Goal: Task Accomplishment & Management: Complete application form

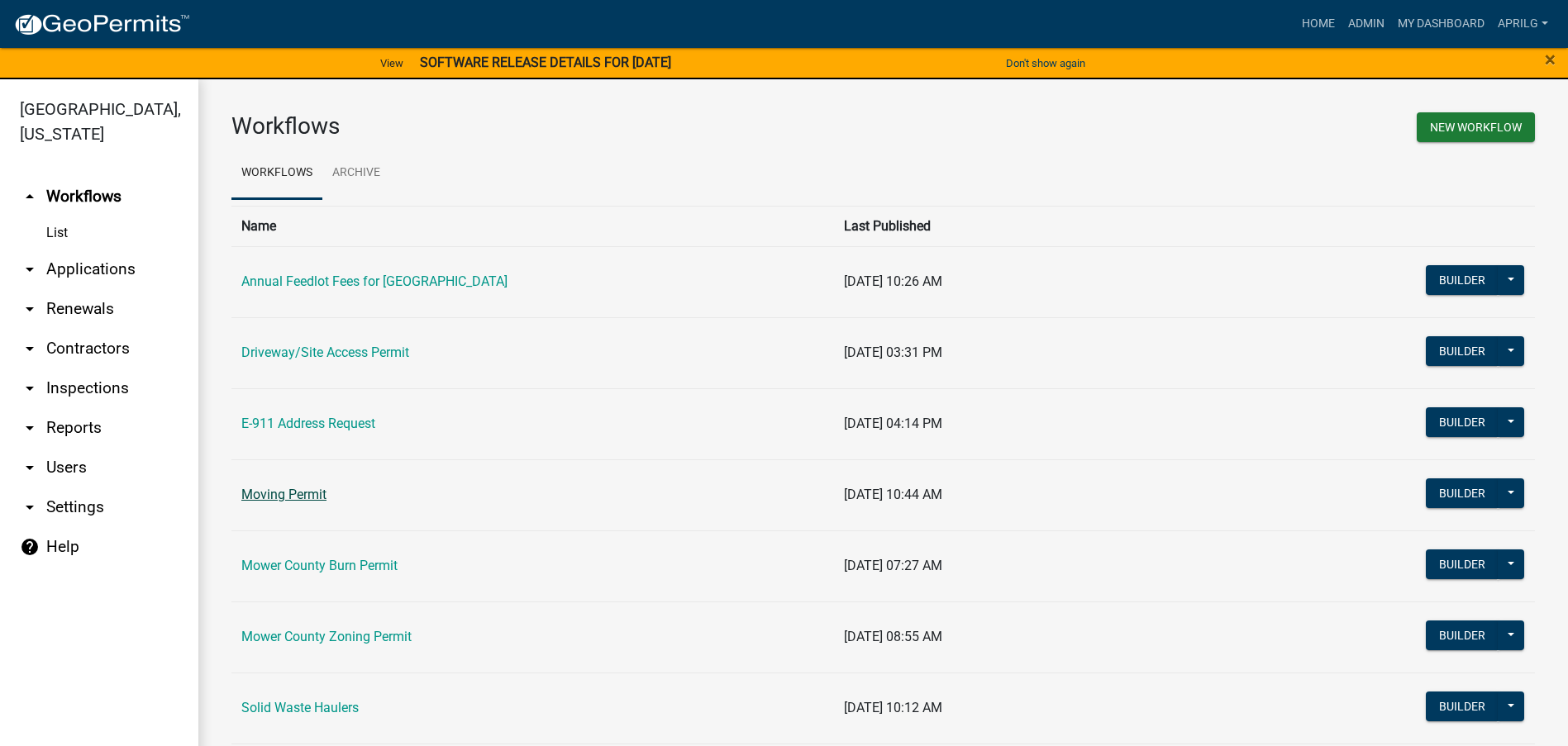
click at [292, 493] on link "Moving Permit" at bounding box center [284, 495] width 85 height 16
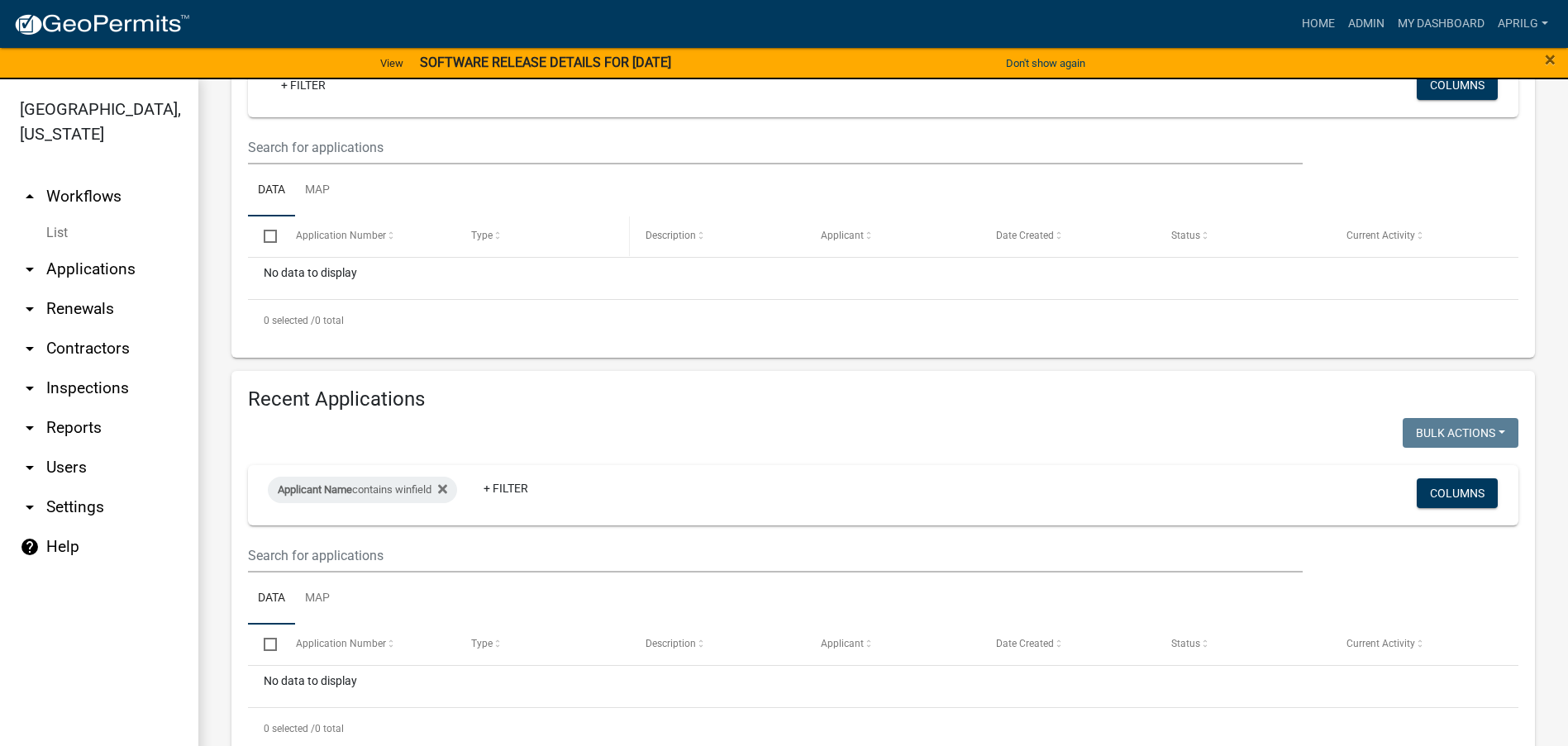
scroll to position [343, 0]
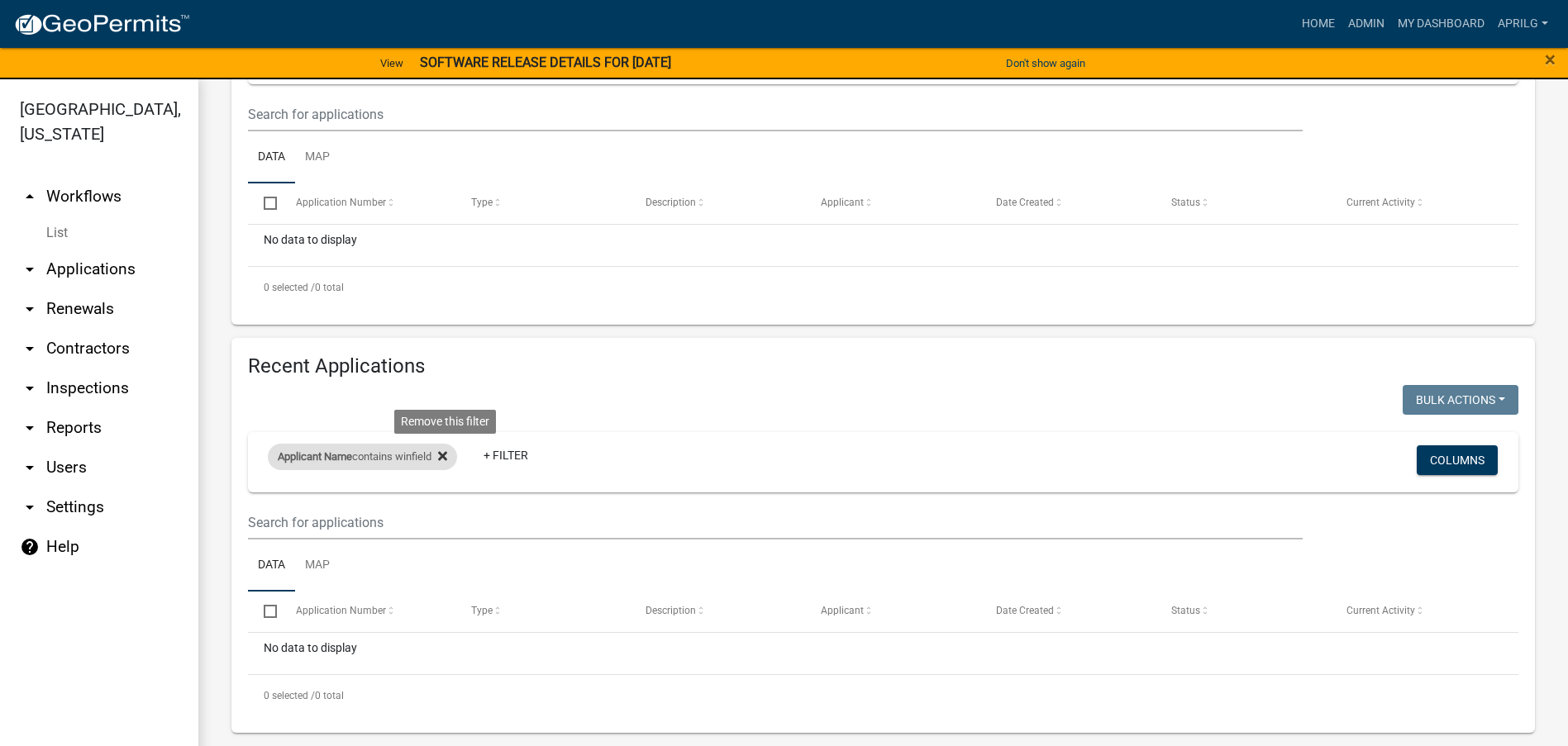
click at [447, 451] on icon at bounding box center [443, 456] width 9 height 13
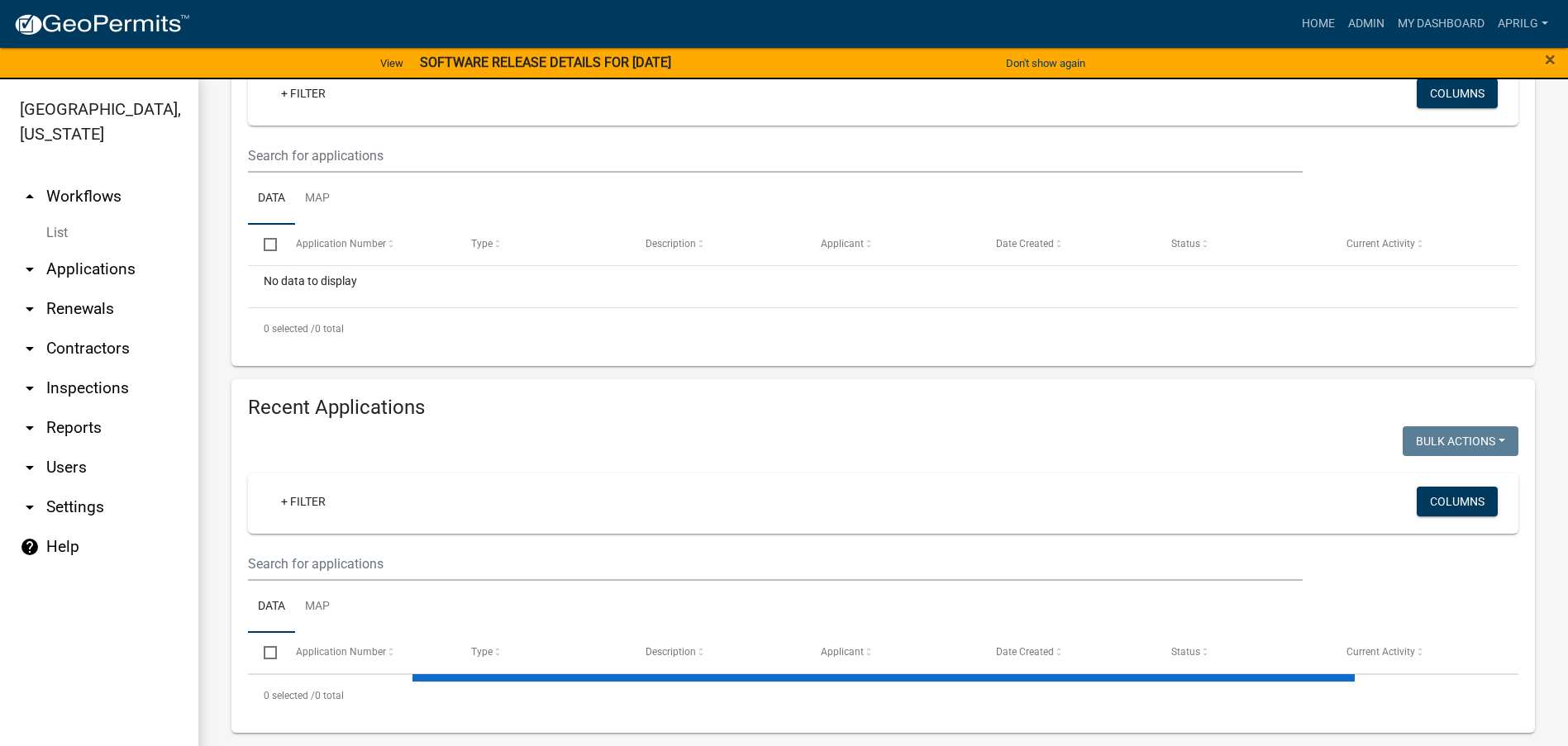
select select "1: 25"
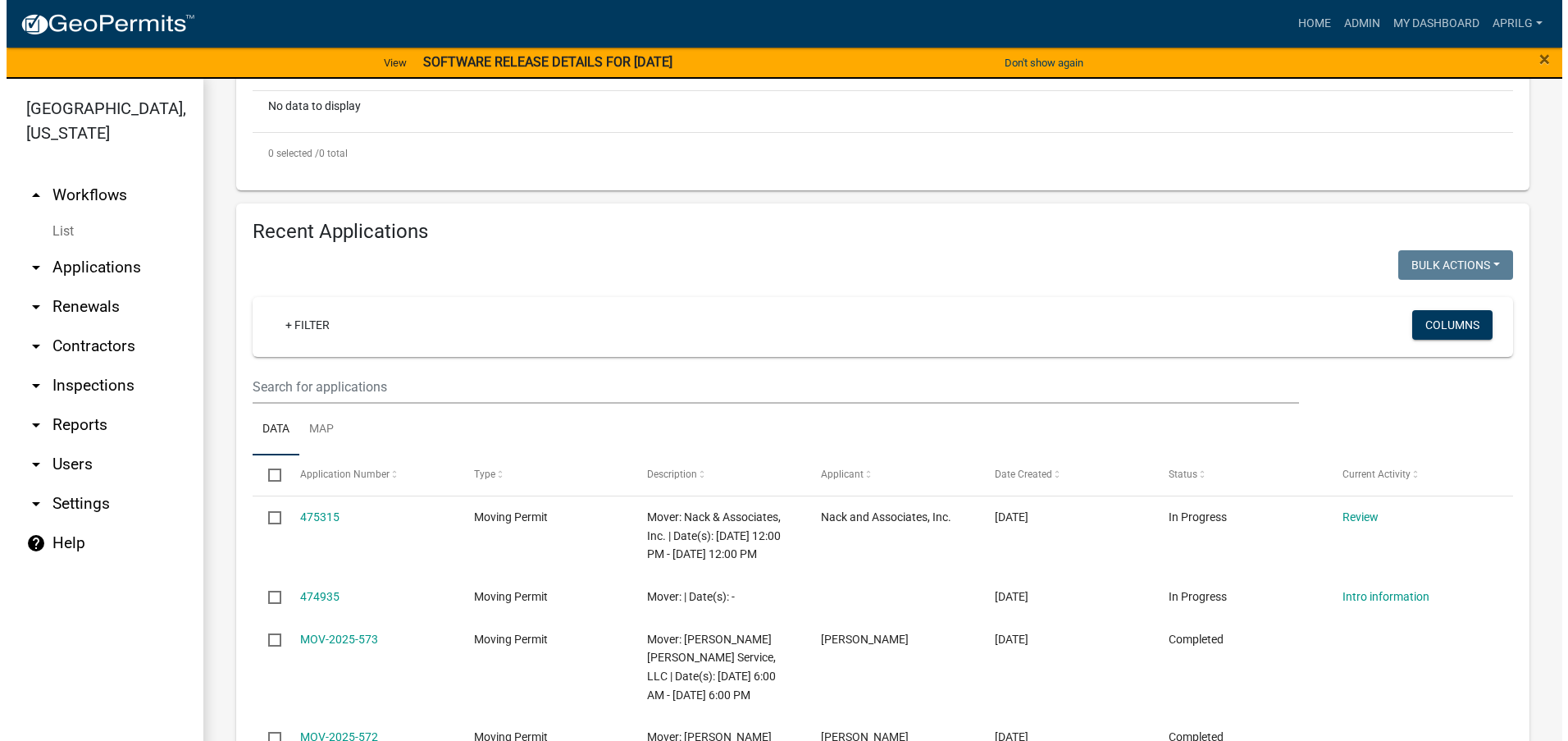
scroll to position [574, 0]
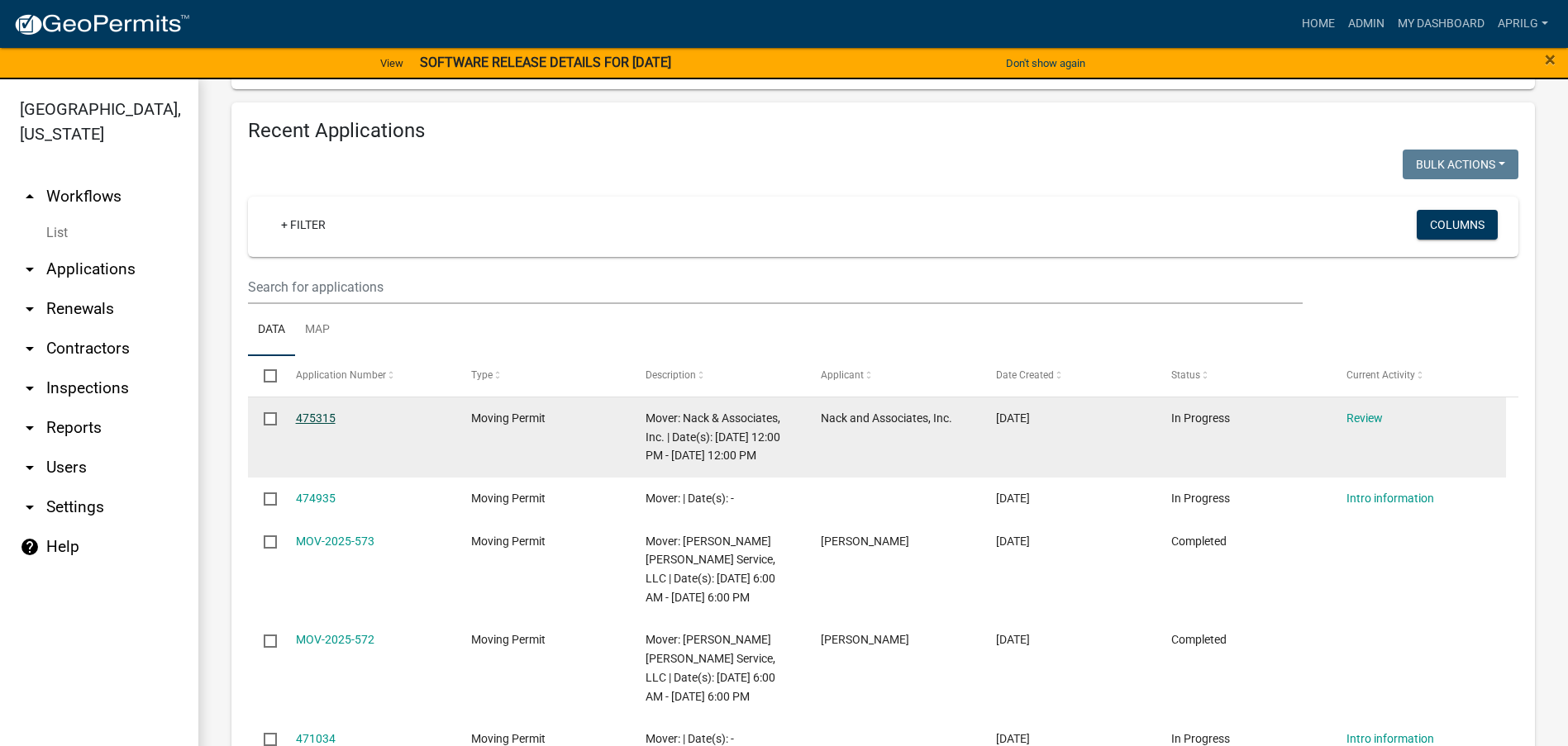
click at [325, 412] on link "475315" at bounding box center [316, 418] width 40 height 13
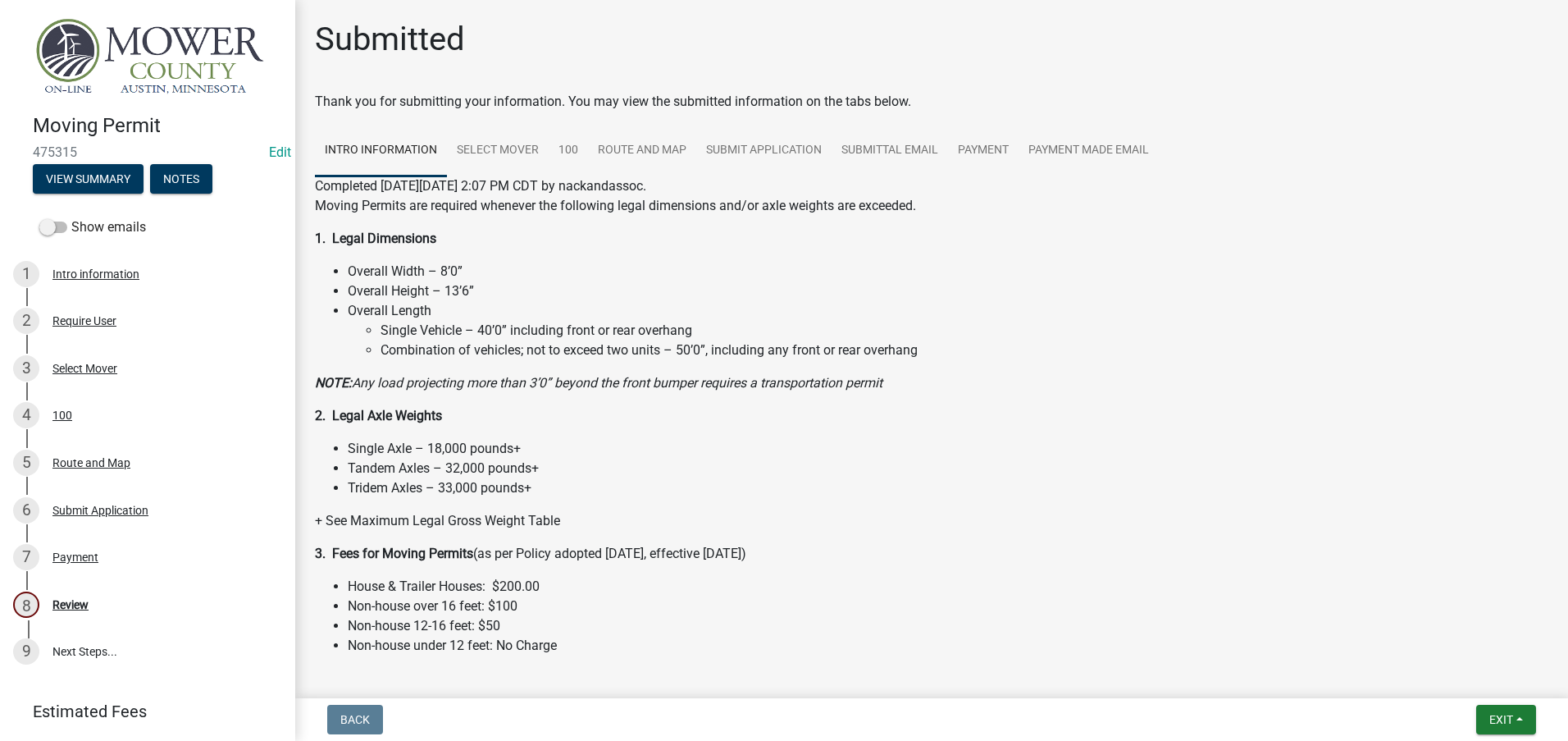
scroll to position [61, 0]
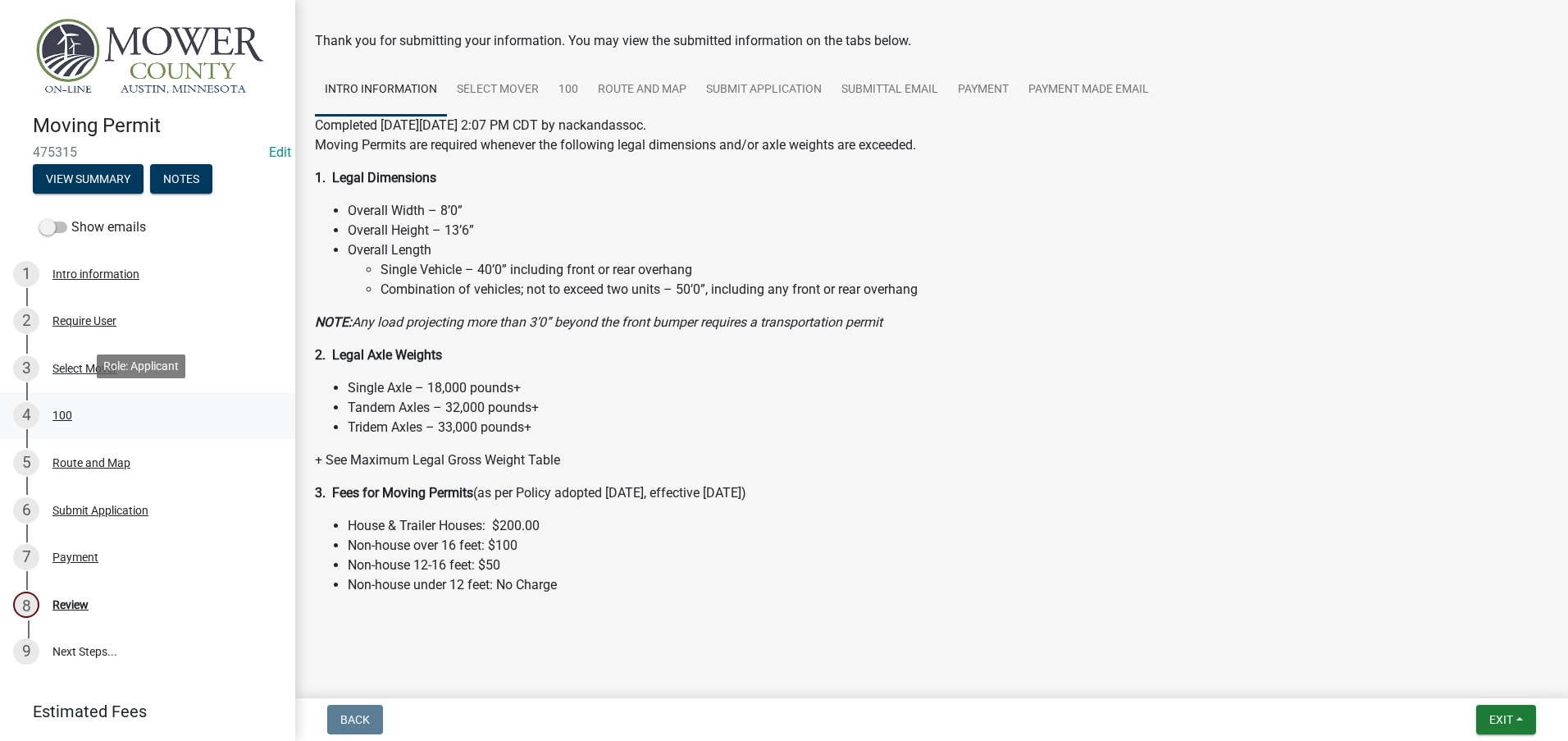
click at [71, 410] on div "100" at bounding box center [62, 415] width 20 height 11
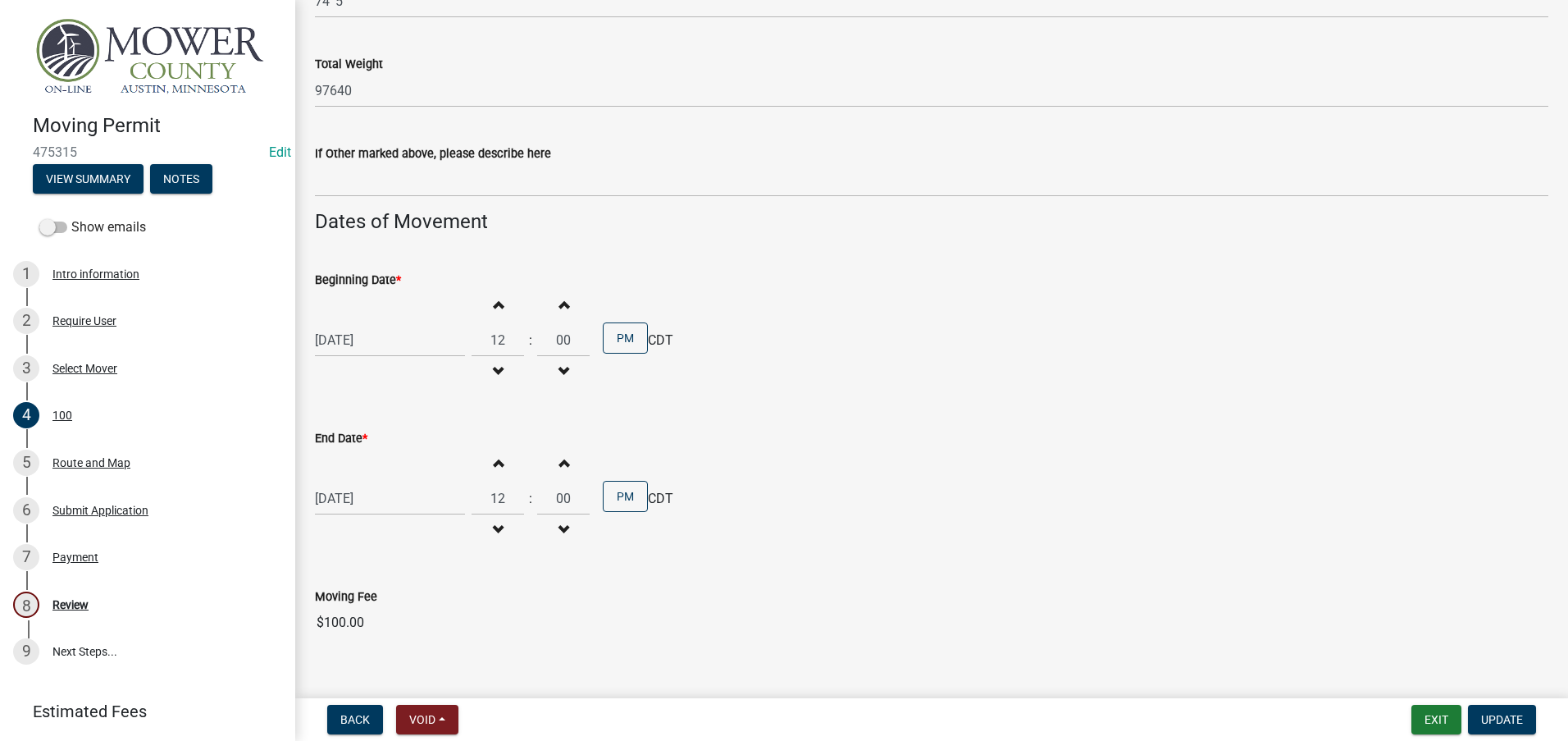
scroll to position [1169, 0]
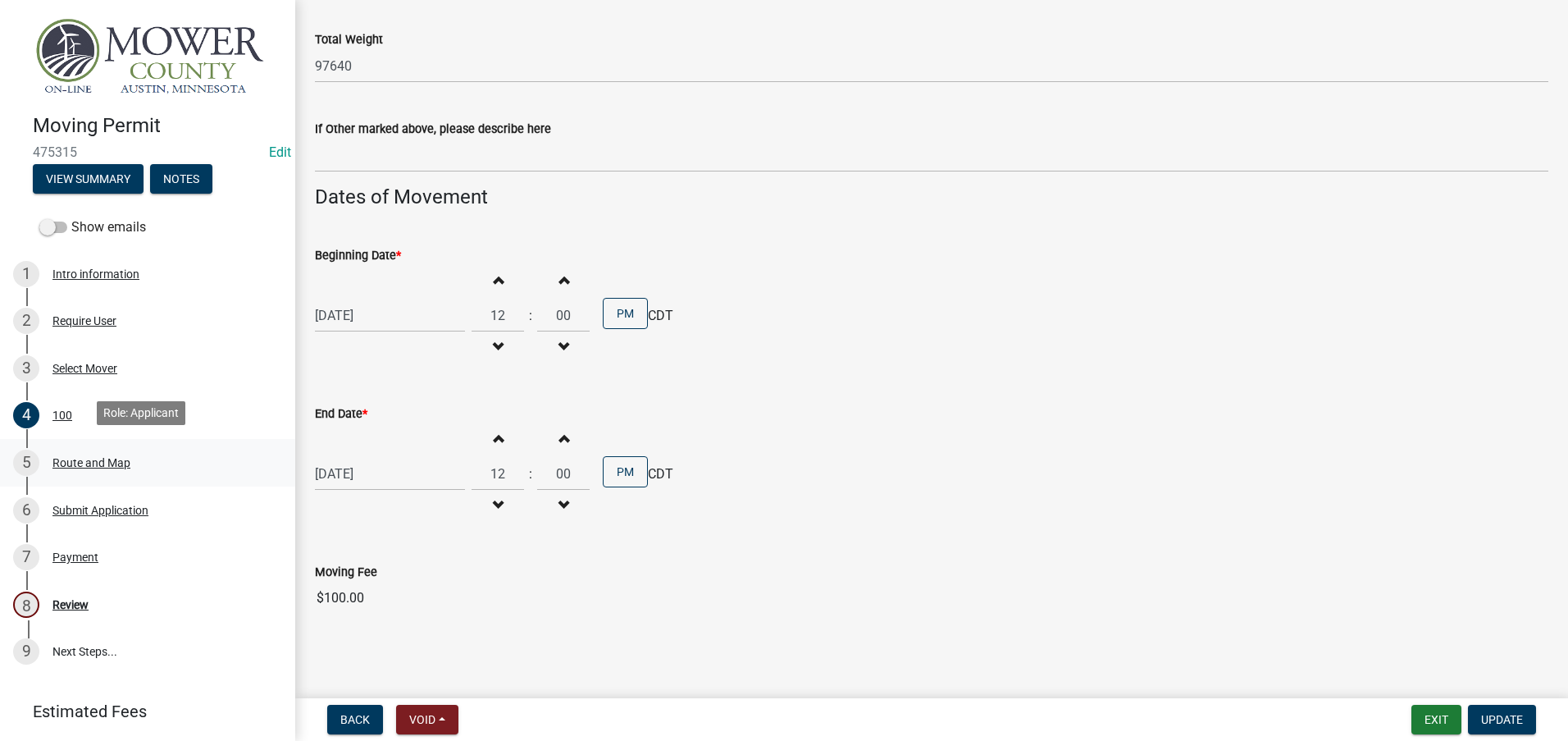
click at [65, 458] on div "Route and Map" at bounding box center [91, 463] width 78 height 11
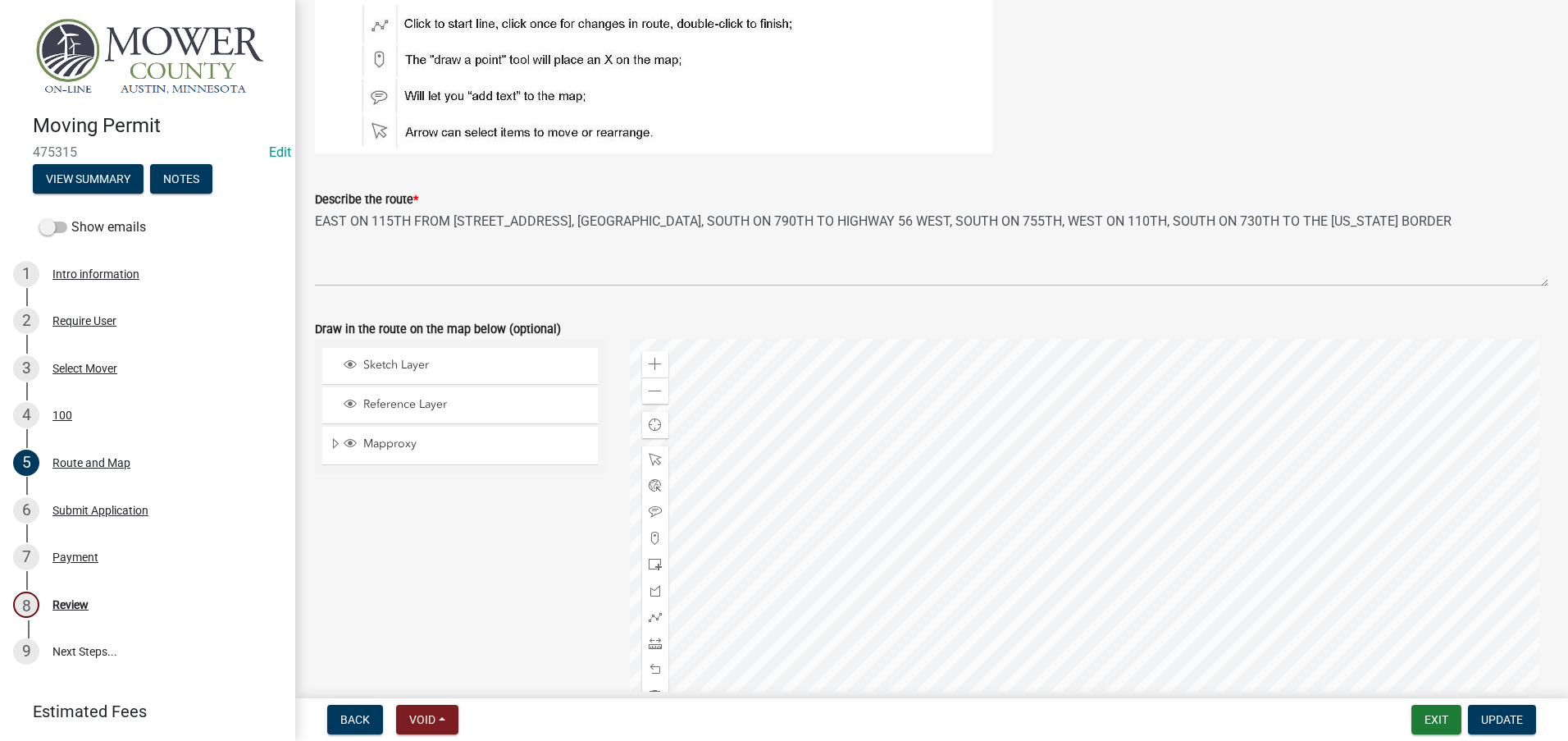
scroll to position [164, 0]
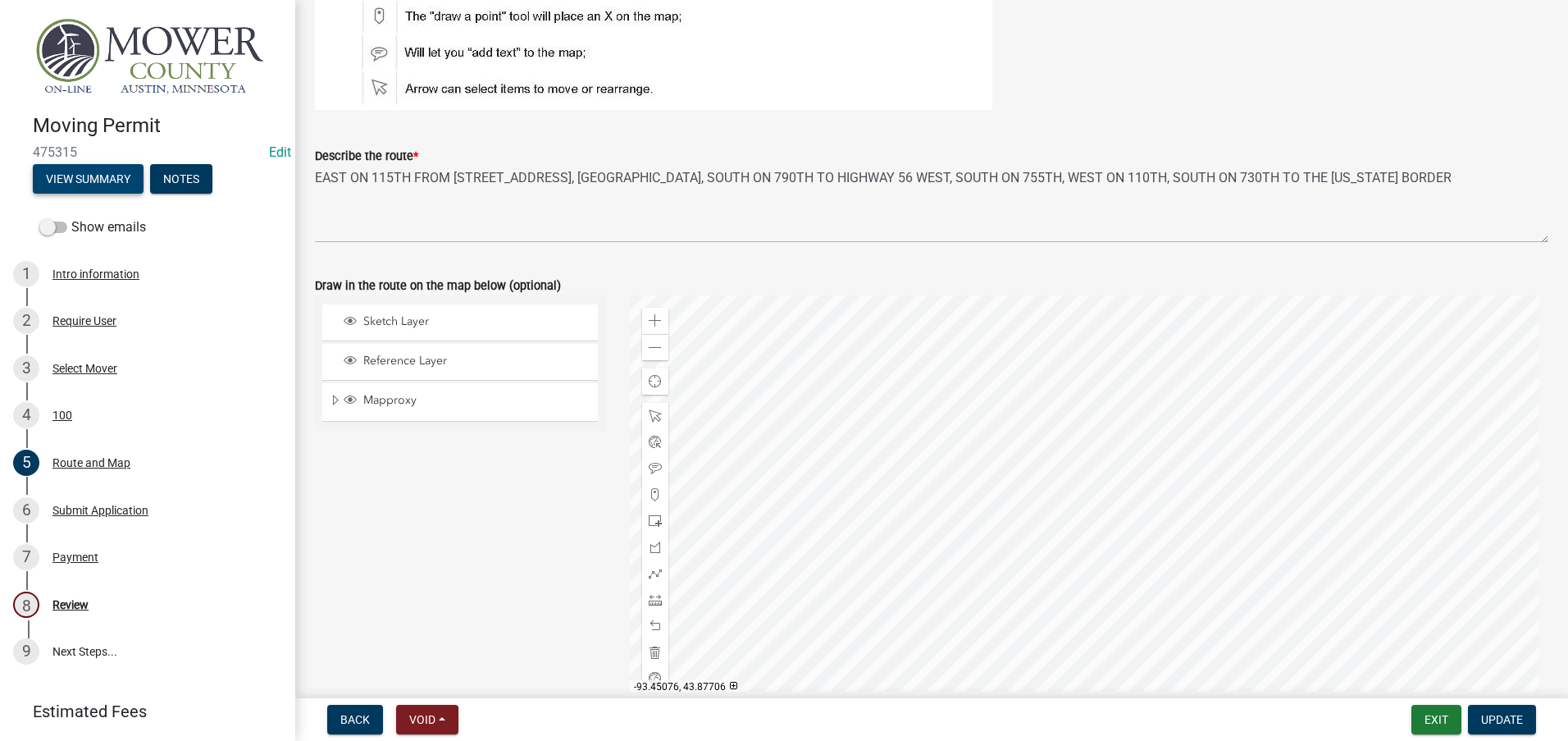
click at [90, 175] on button "View Summary" at bounding box center [88, 179] width 110 height 30
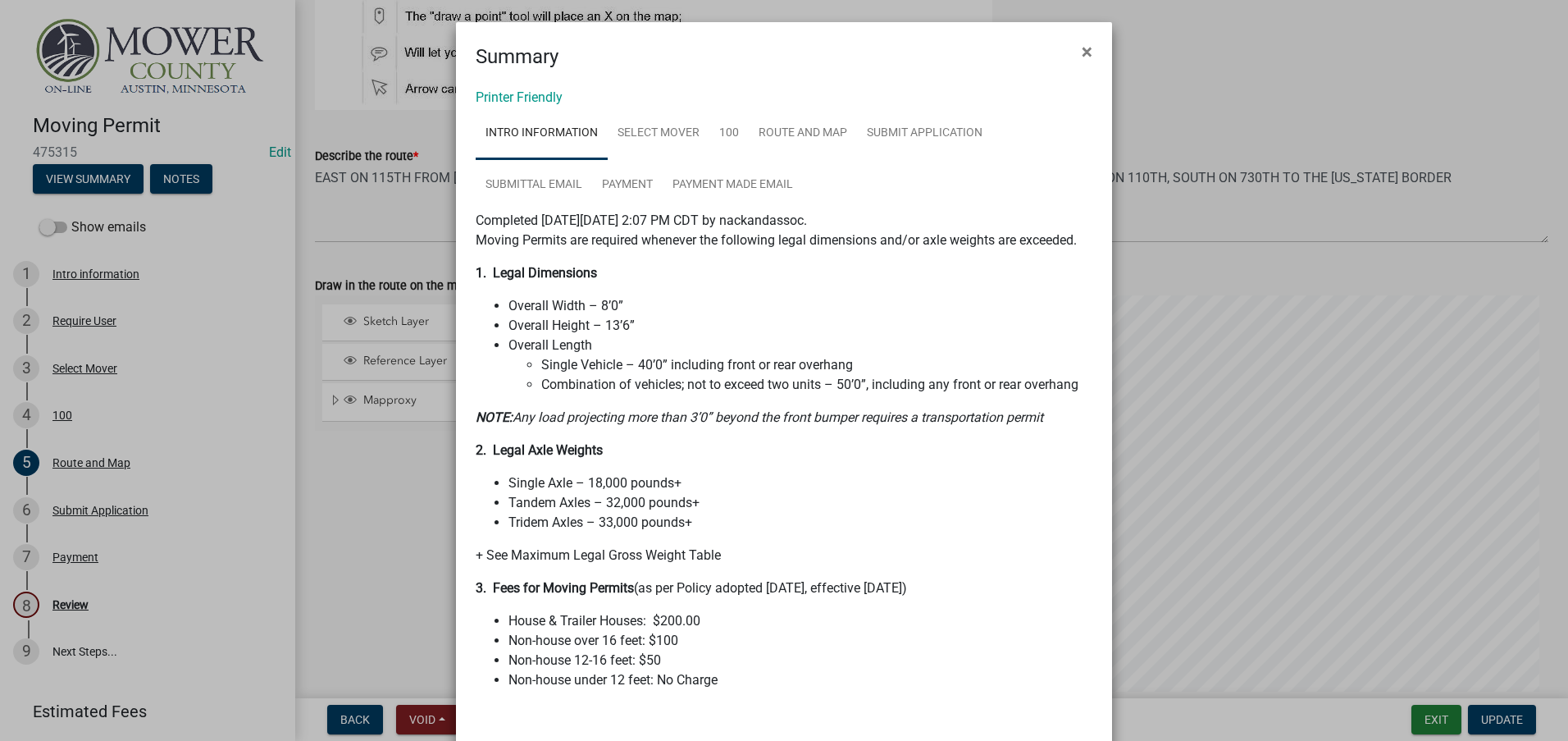
scroll to position [0, 0]
click at [1082, 51] on span "×" at bounding box center [1086, 52] width 10 height 23
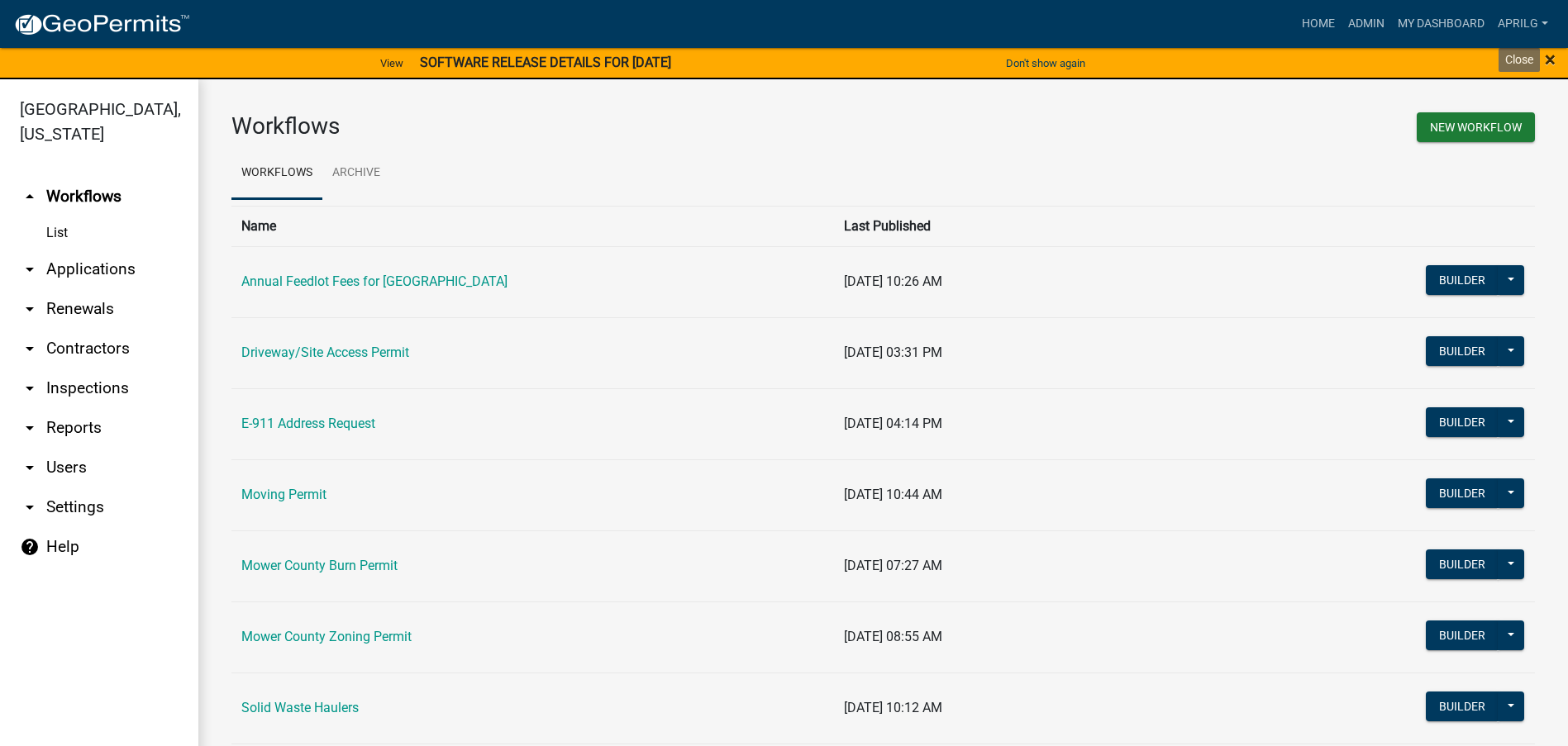
click at [1555, 58] on span "×" at bounding box center [1549, 59] width 10 height 24
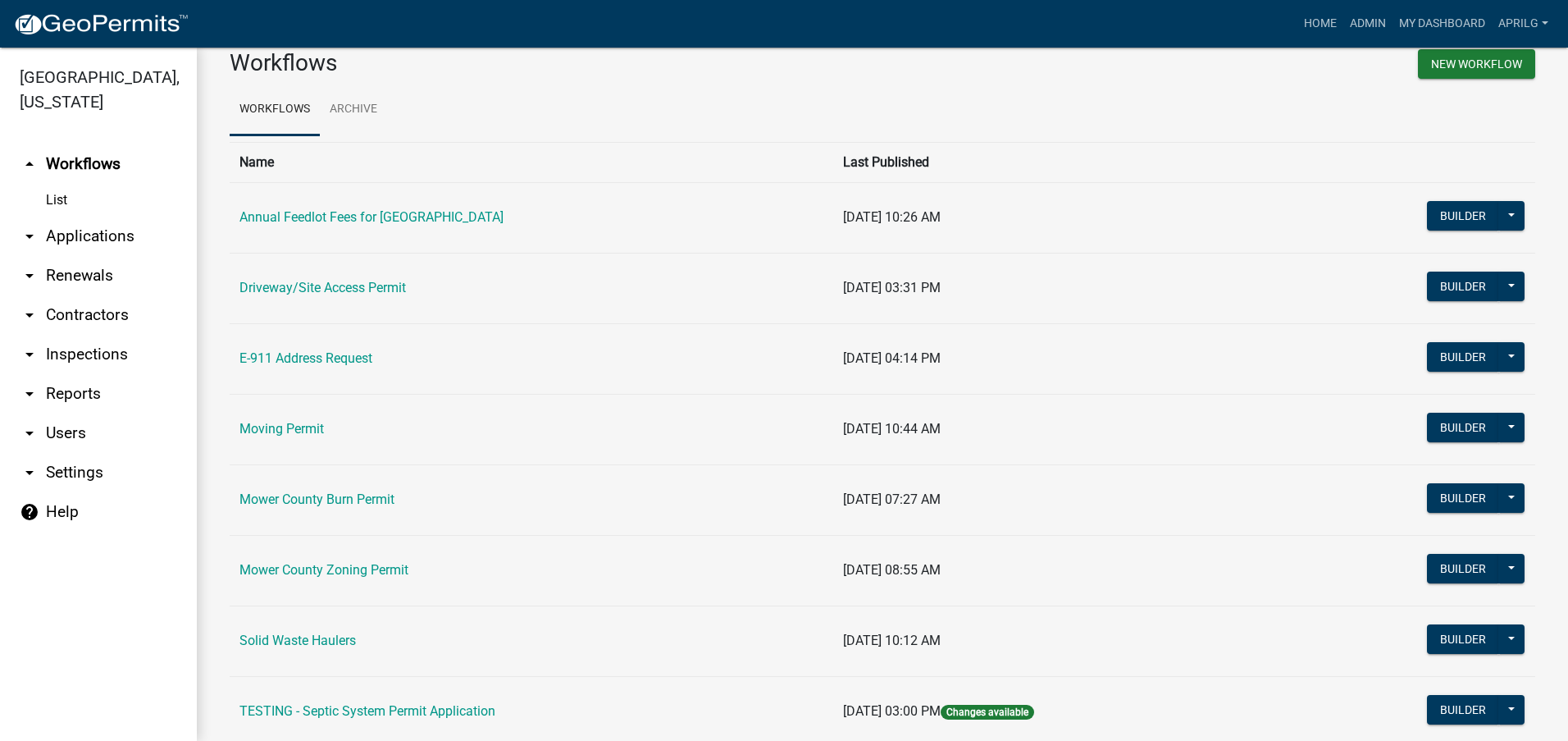
scroll to position [82, 0]
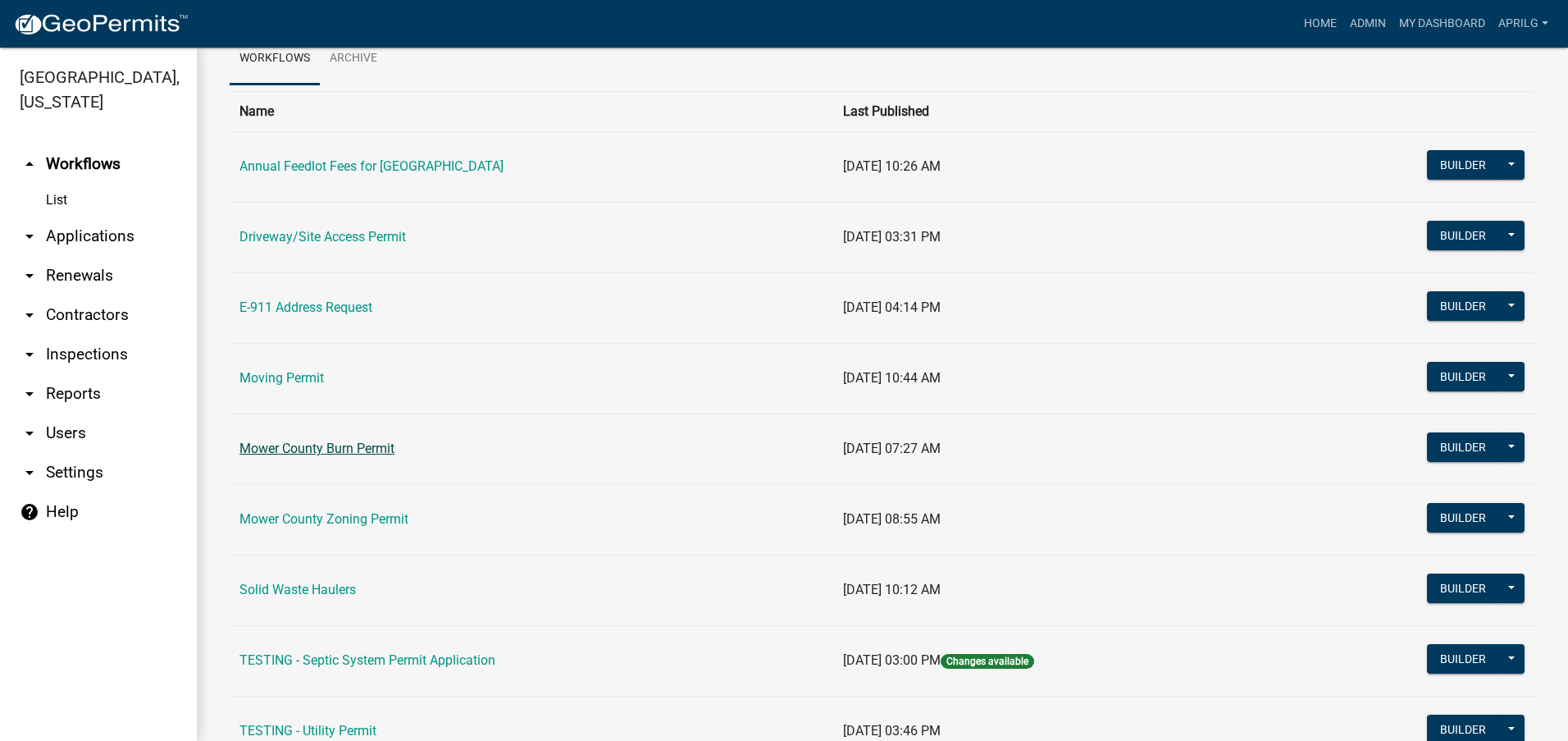
click at [343, 446] on link "Mower County Burn Permit" at bounding box center [317, 448] width 155 height 16
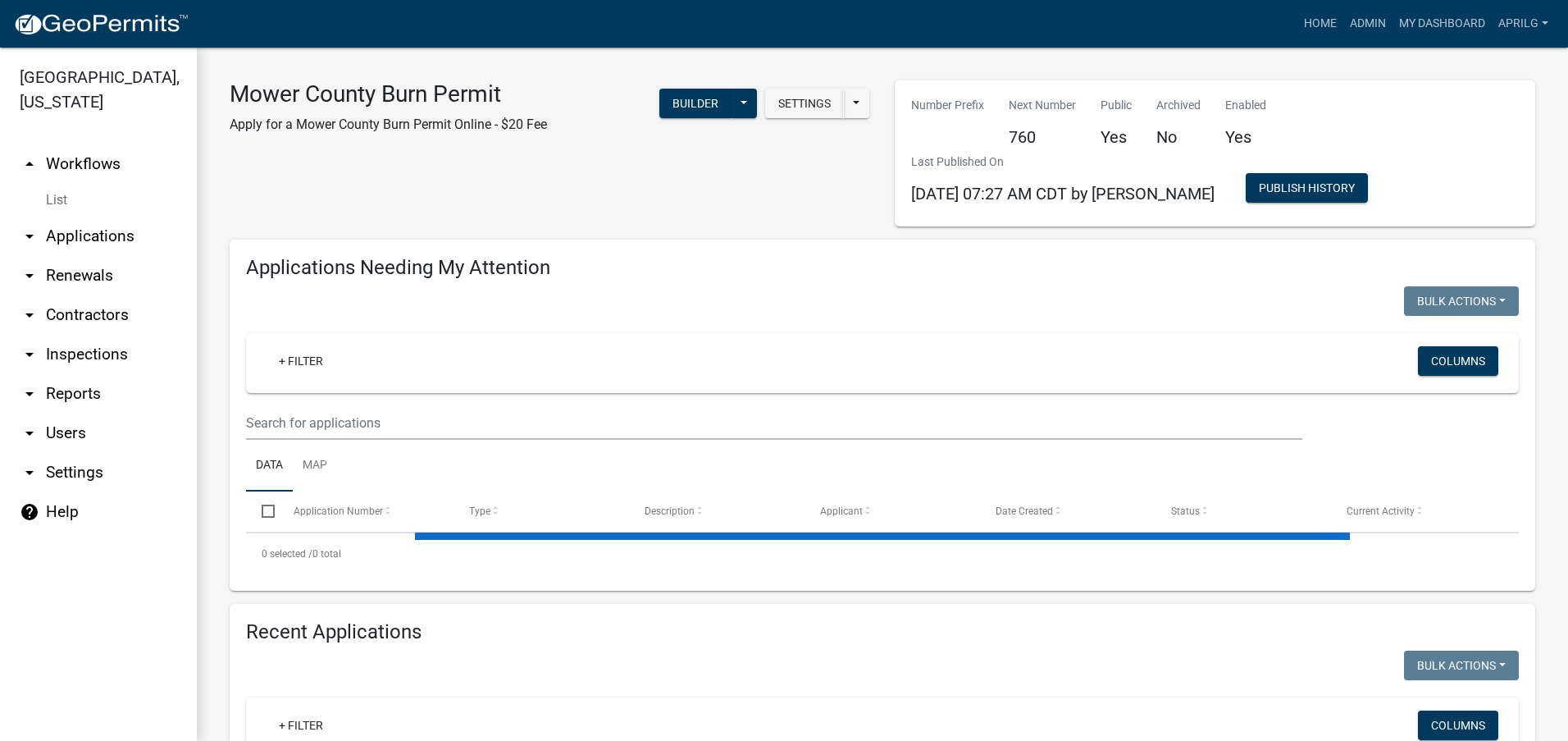
select select "1: 25"
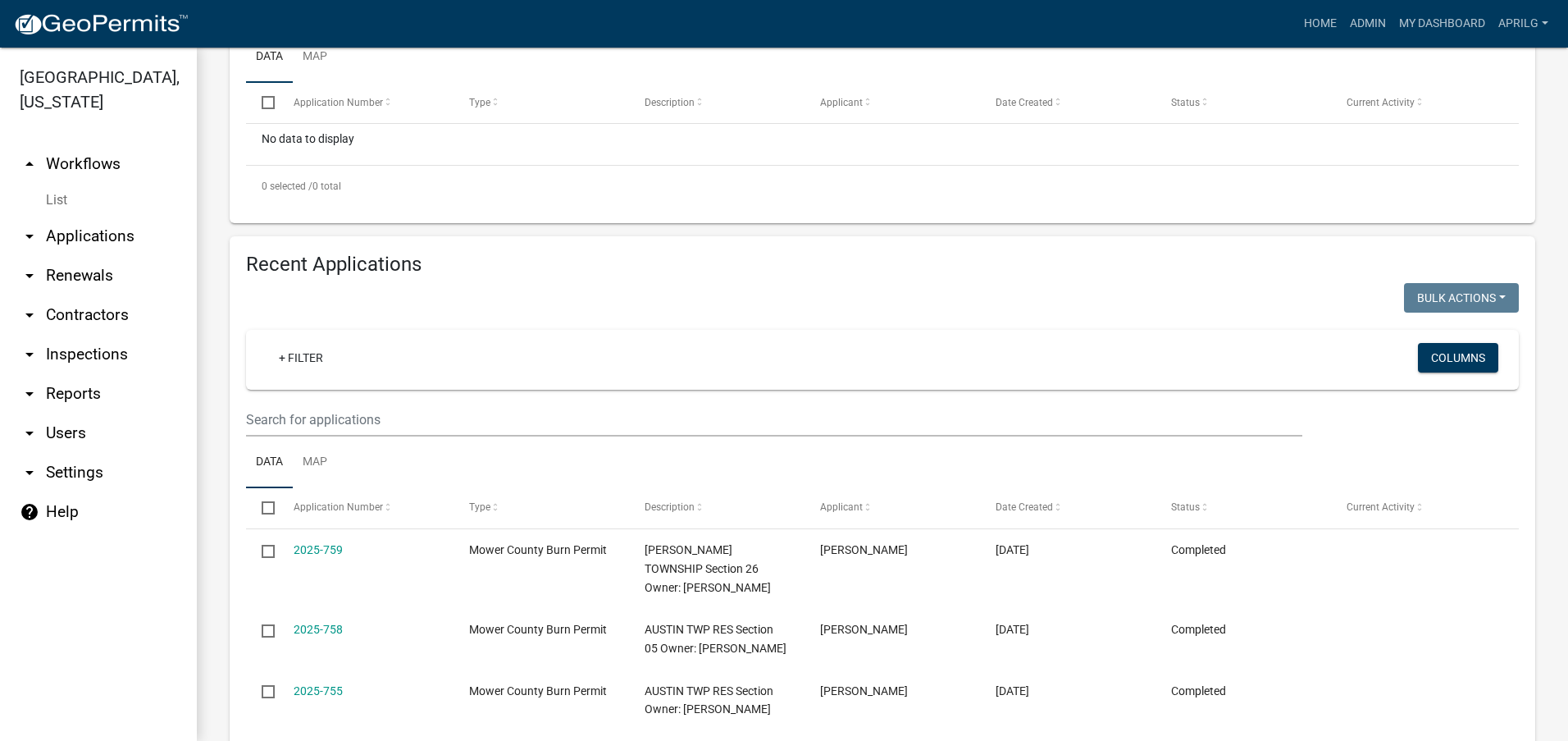
scroll to position [411, 0]
click at [288, 355] on link "+ Filter" at bounding box center [300, 356] width 70 height 30
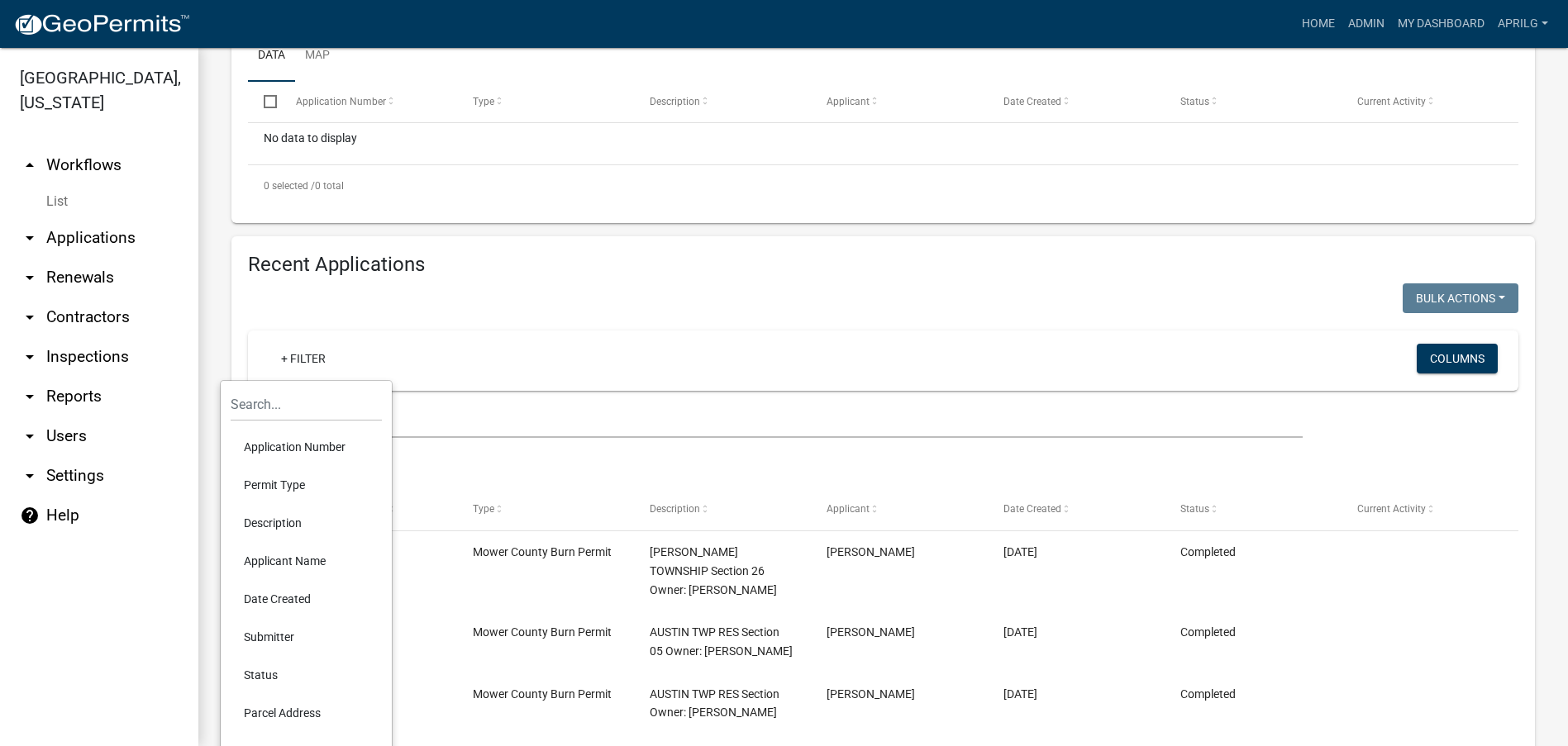
click at [298, 555] on li "Applicant Name" at bounding box center [306, 560] width 152 height 38
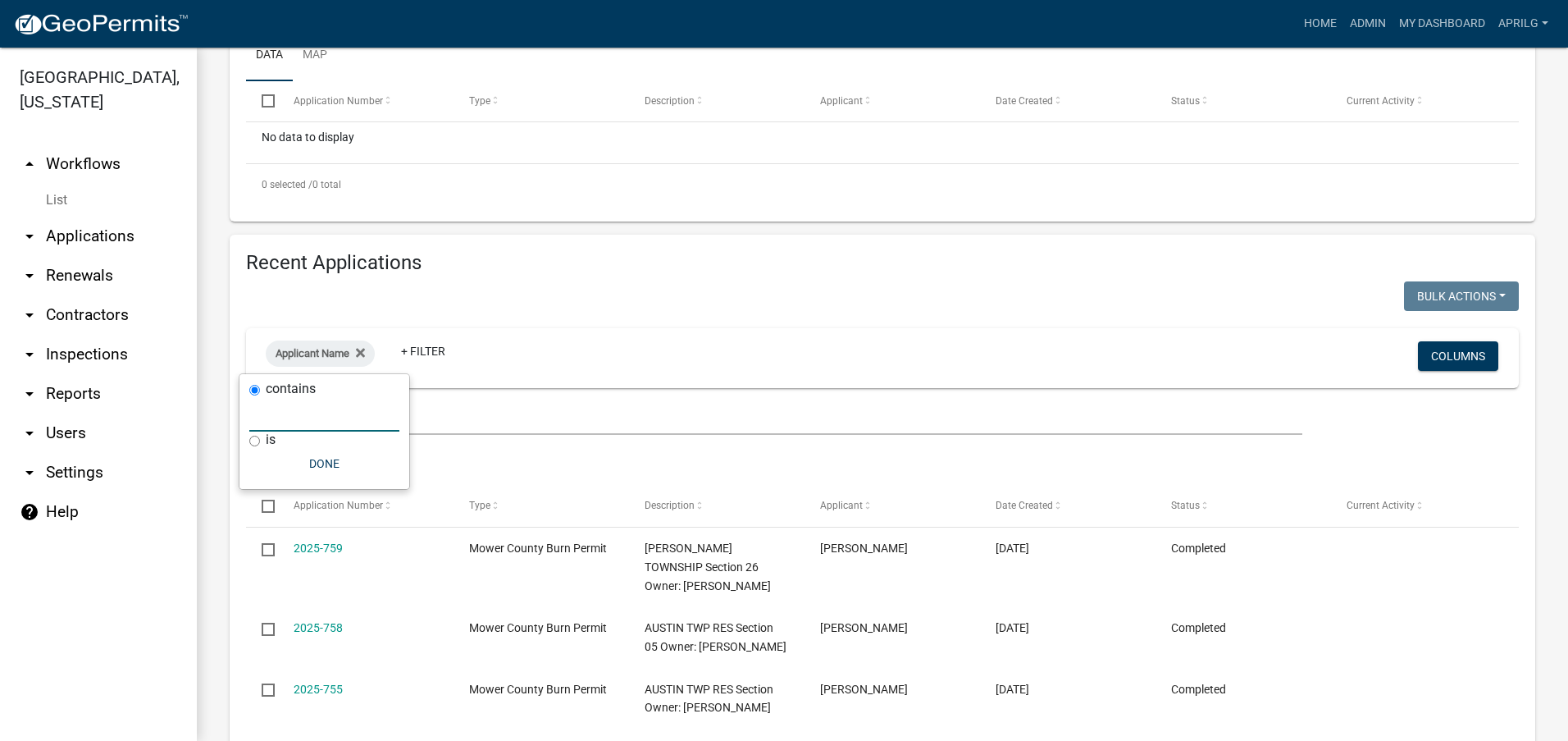
click at [306, 430] on input "text" at bounding box center [324, 414] width 151 height 34
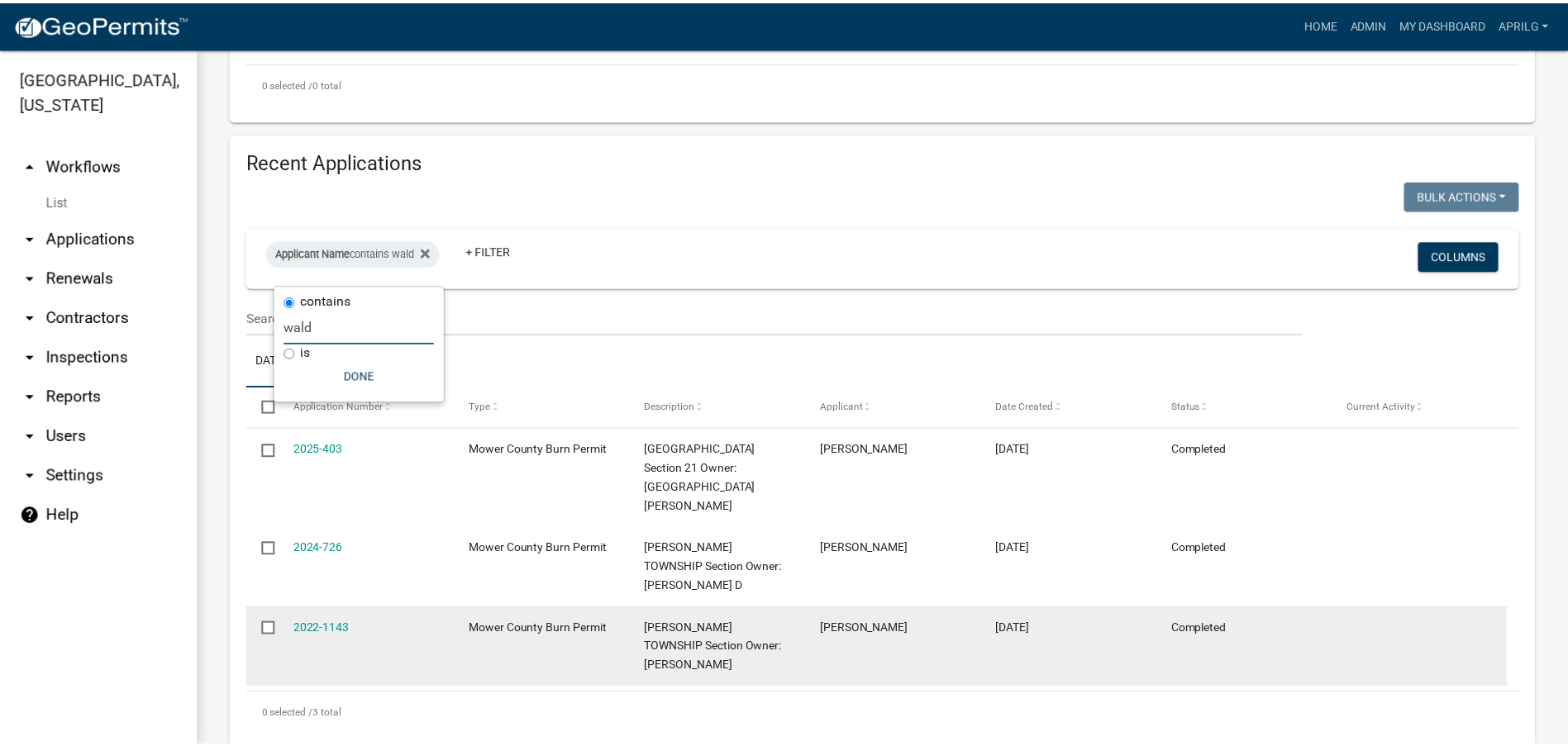
scroll to position [516, 0]
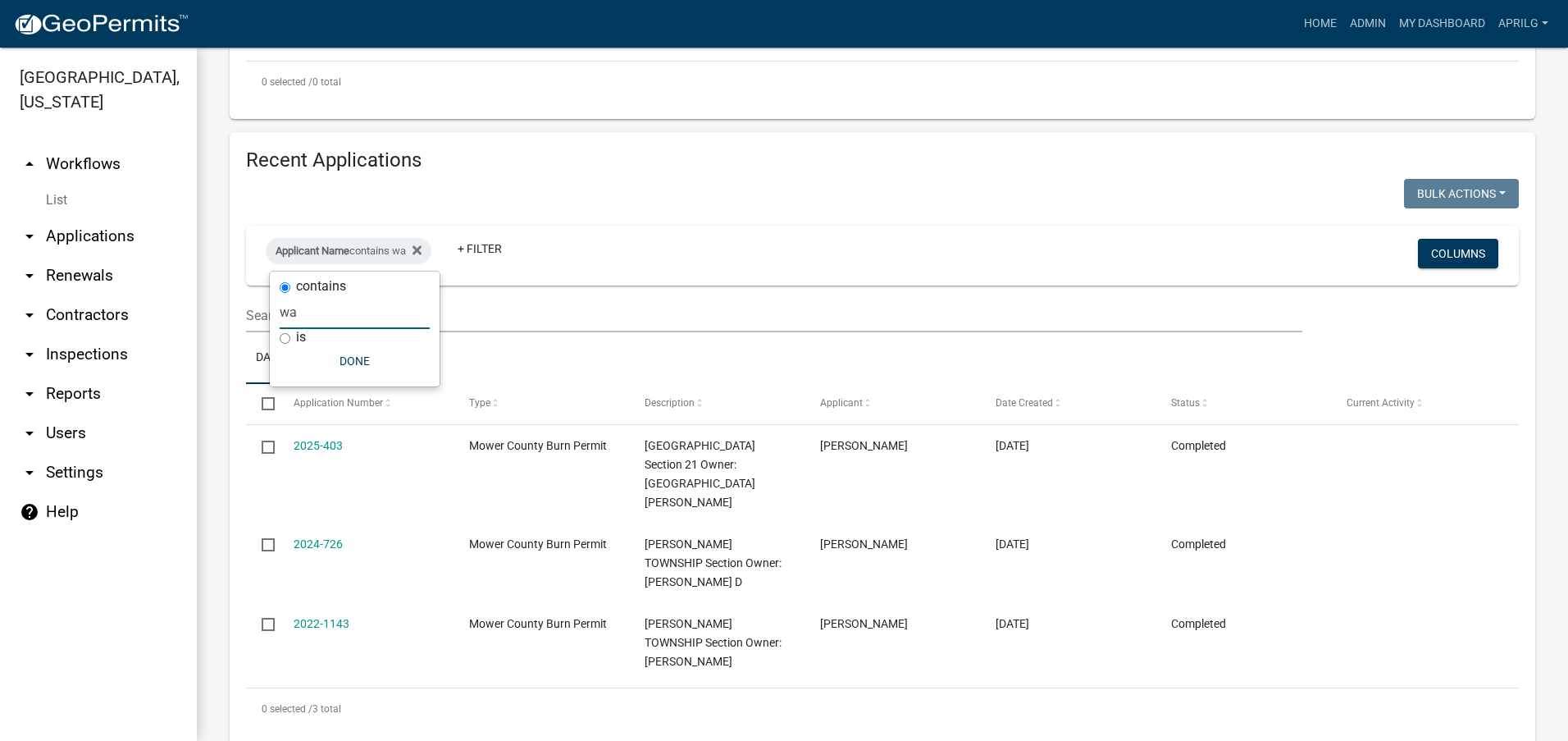
type input "w"
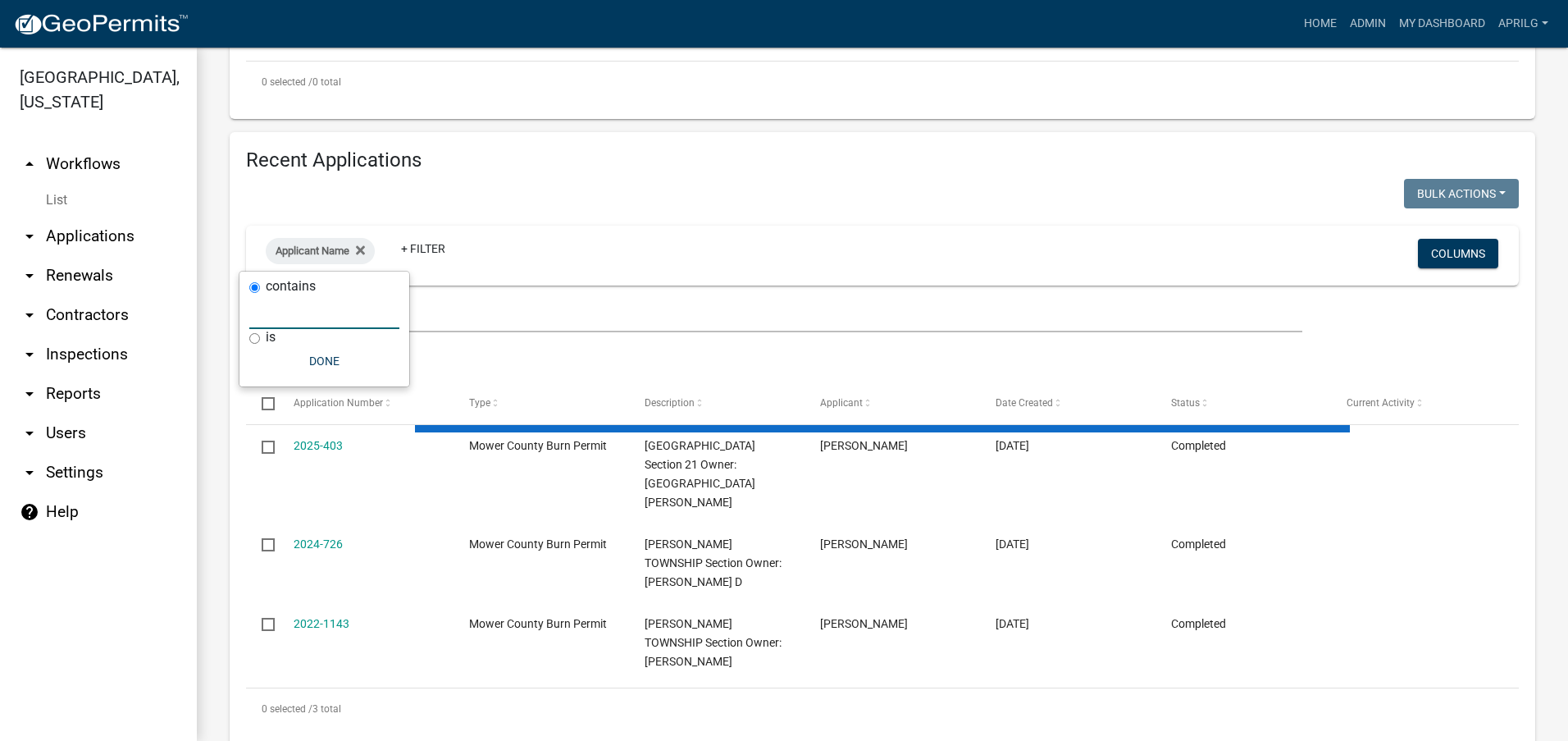
select select "1: 25"
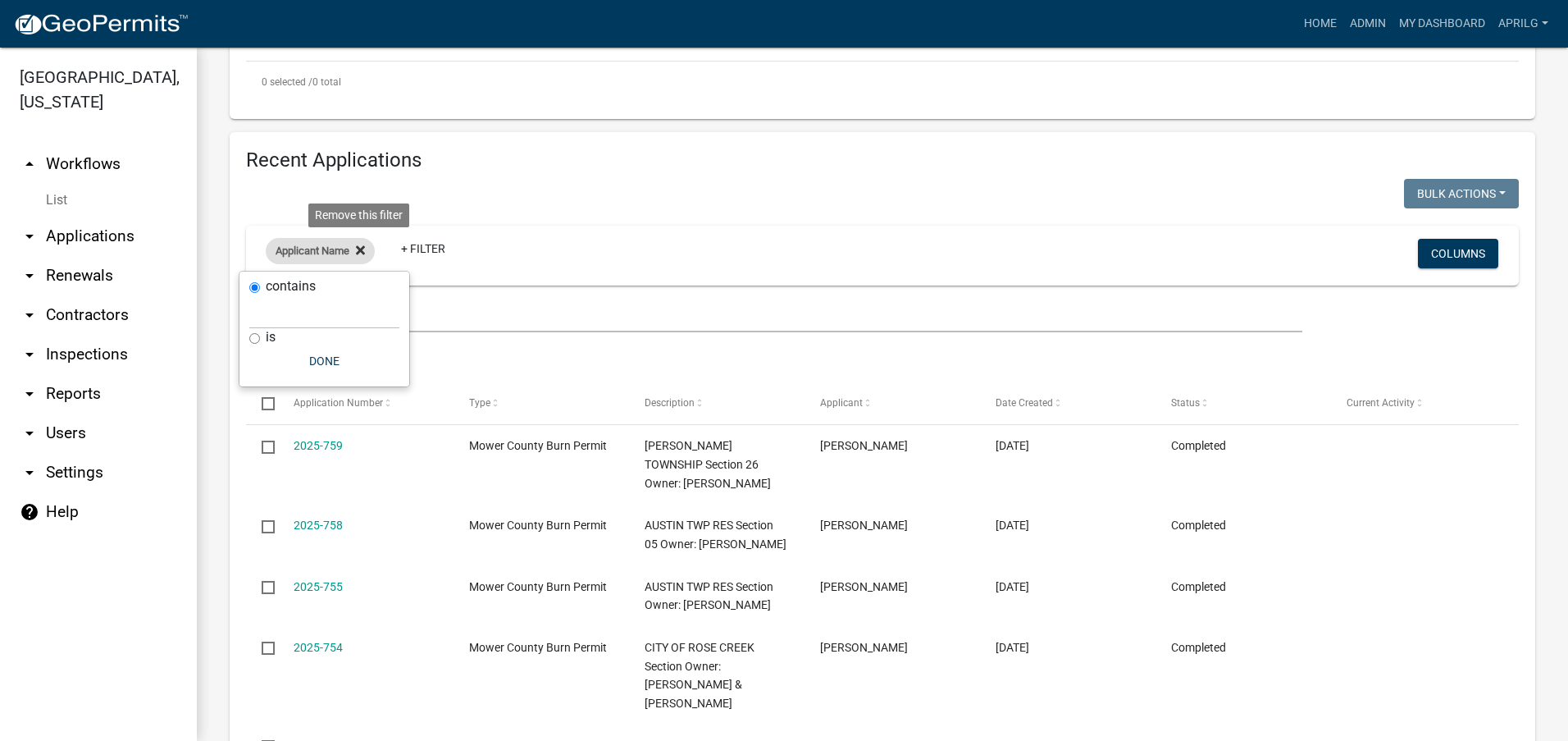
click at [363, 248] on icon at bounding box center [361, 250] width 9 height 13
click at [276, 254] on link "+ Filter" at bounding box center [300, 254] width 70 height 30
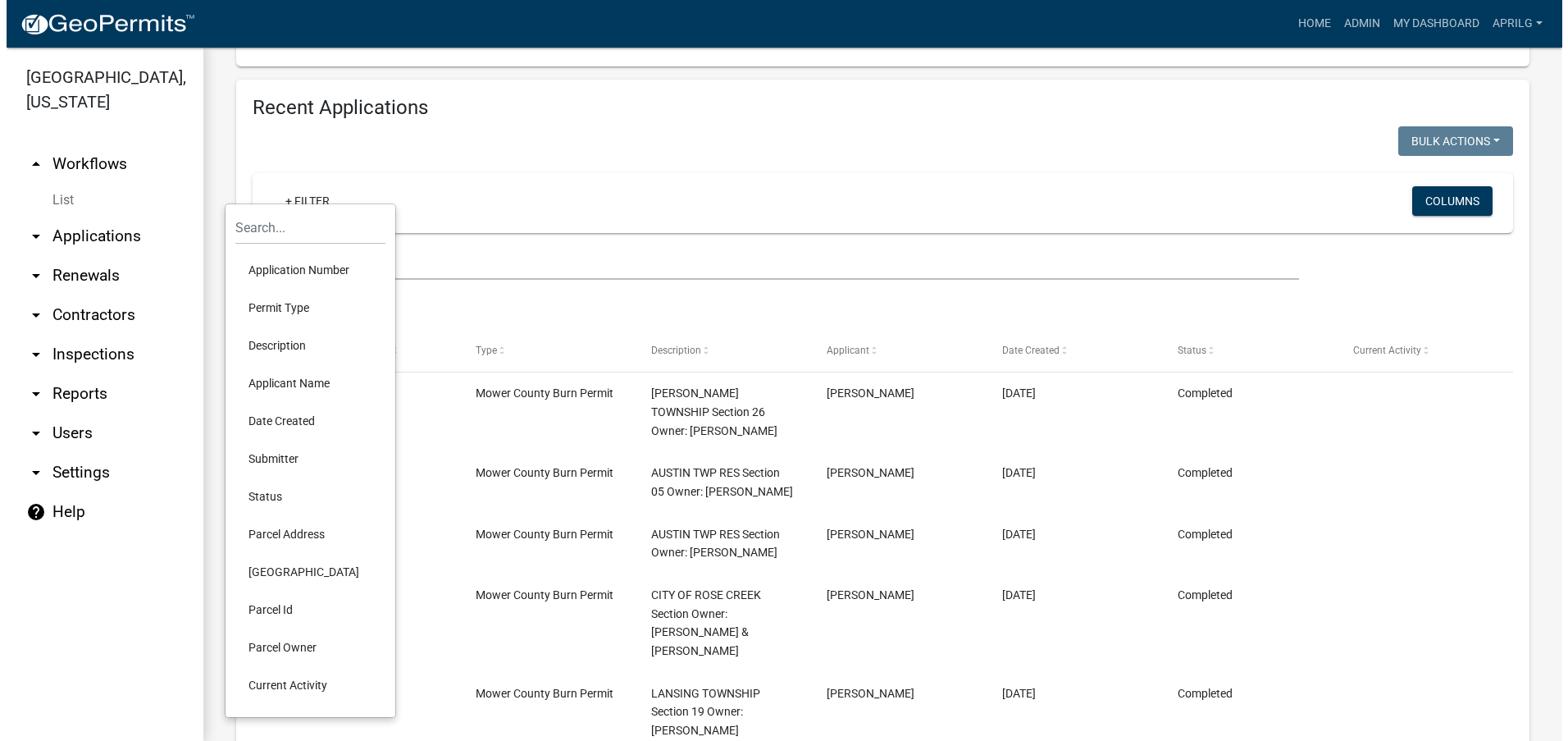
scroll to position [595, 0]
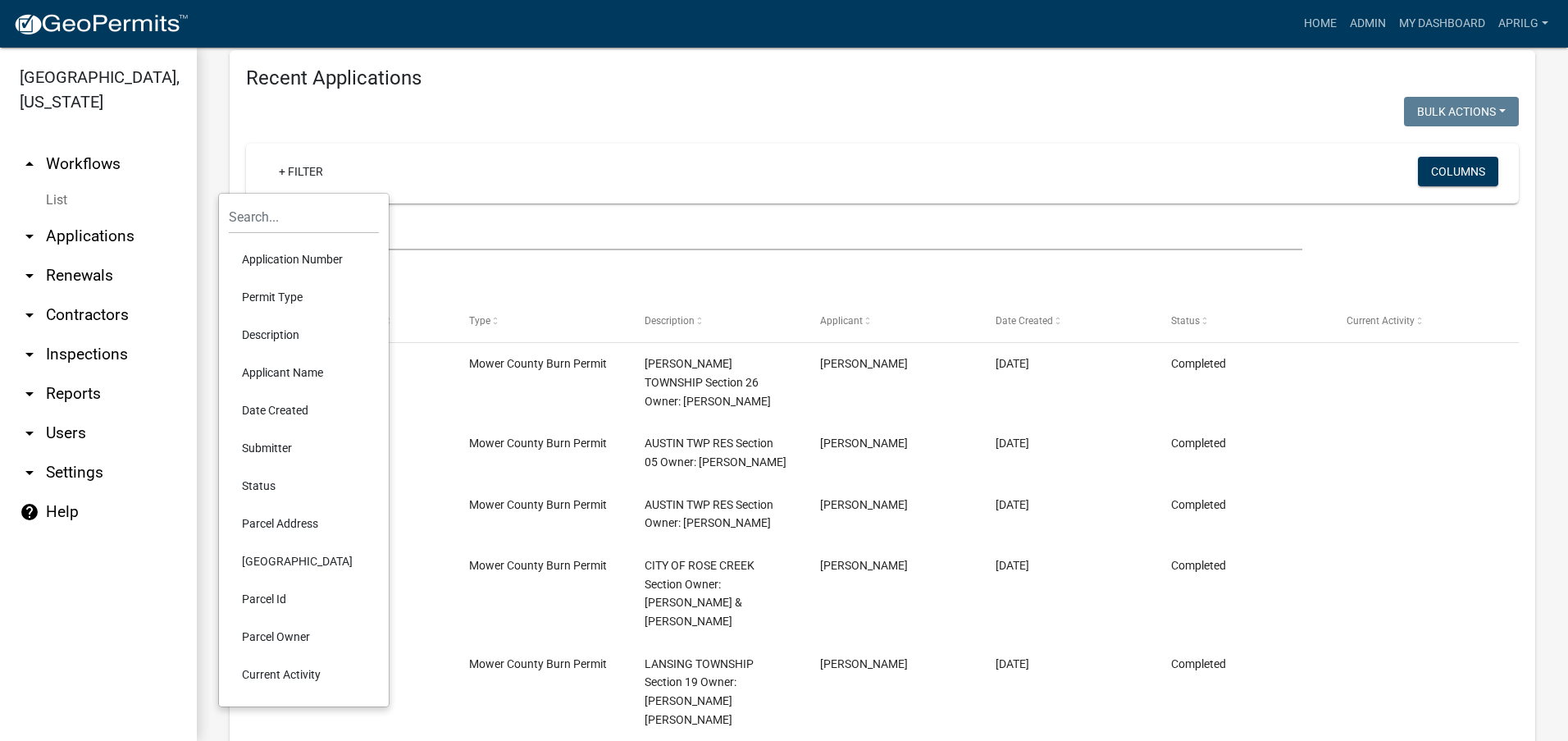
click at [283, 631] on li "Parcel Owner" at bounding box center [304, 636] width 151 height 37
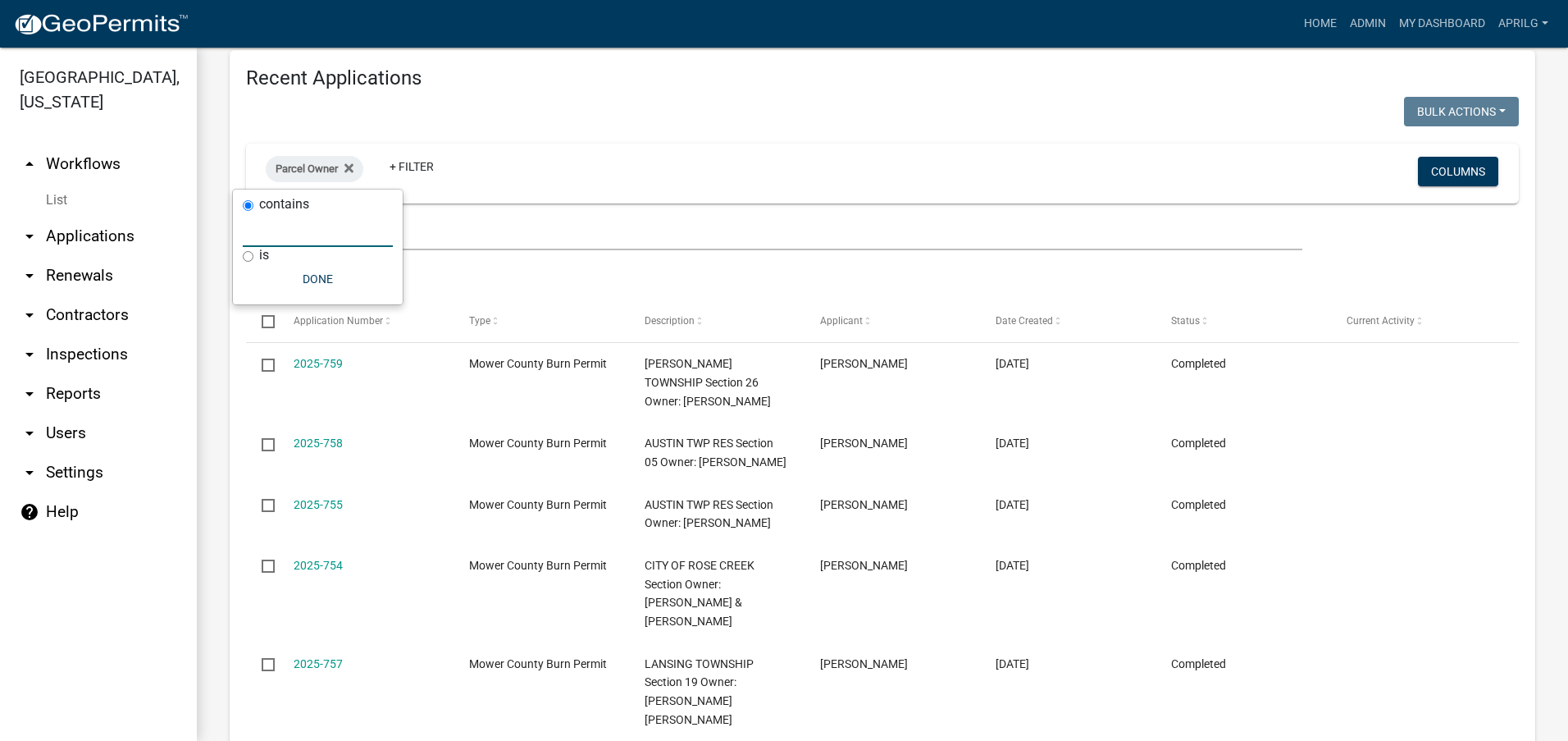
click at [283, 231] on input "text" at bounding box center [318, 230] width 151 height 34
type input "a"
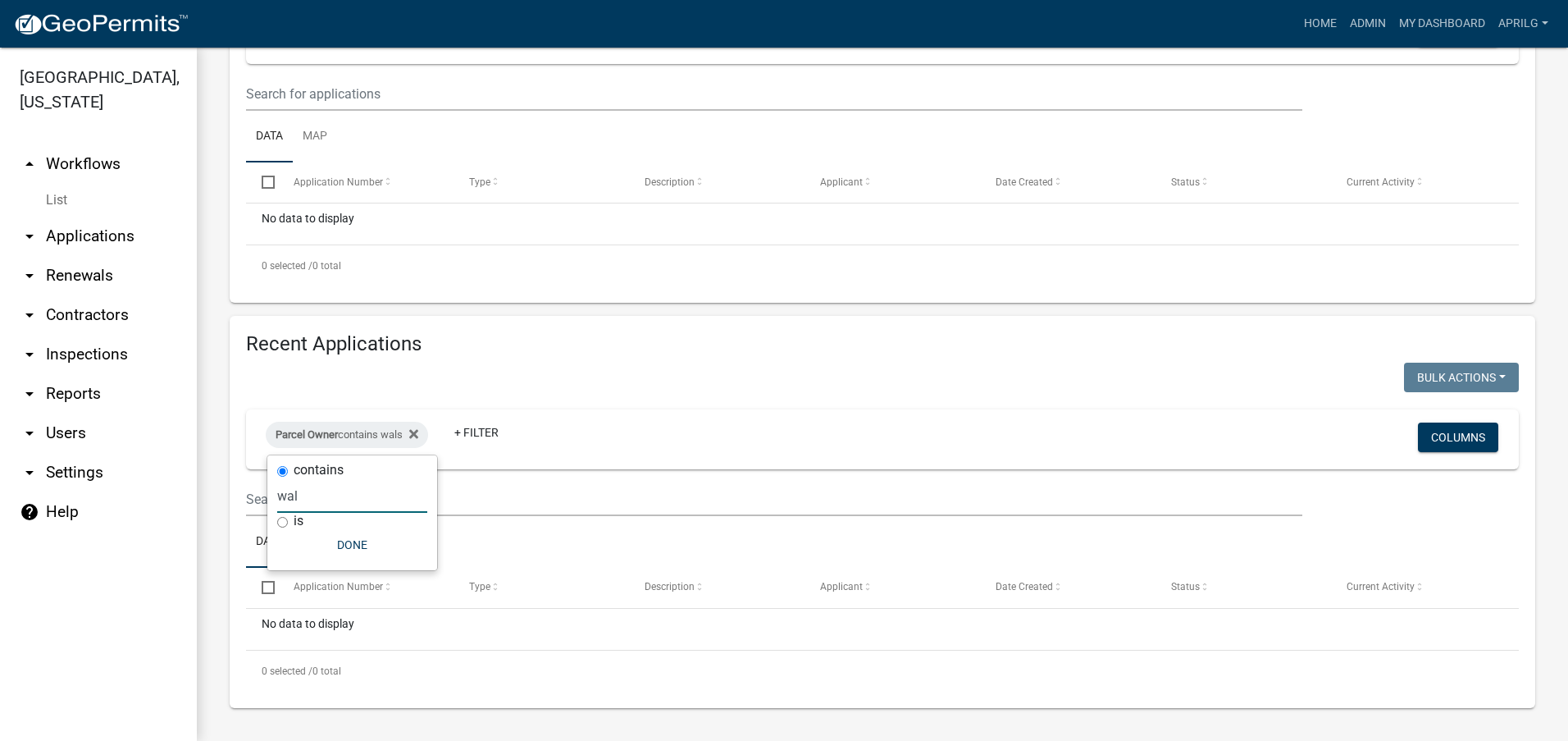
type input "wald"
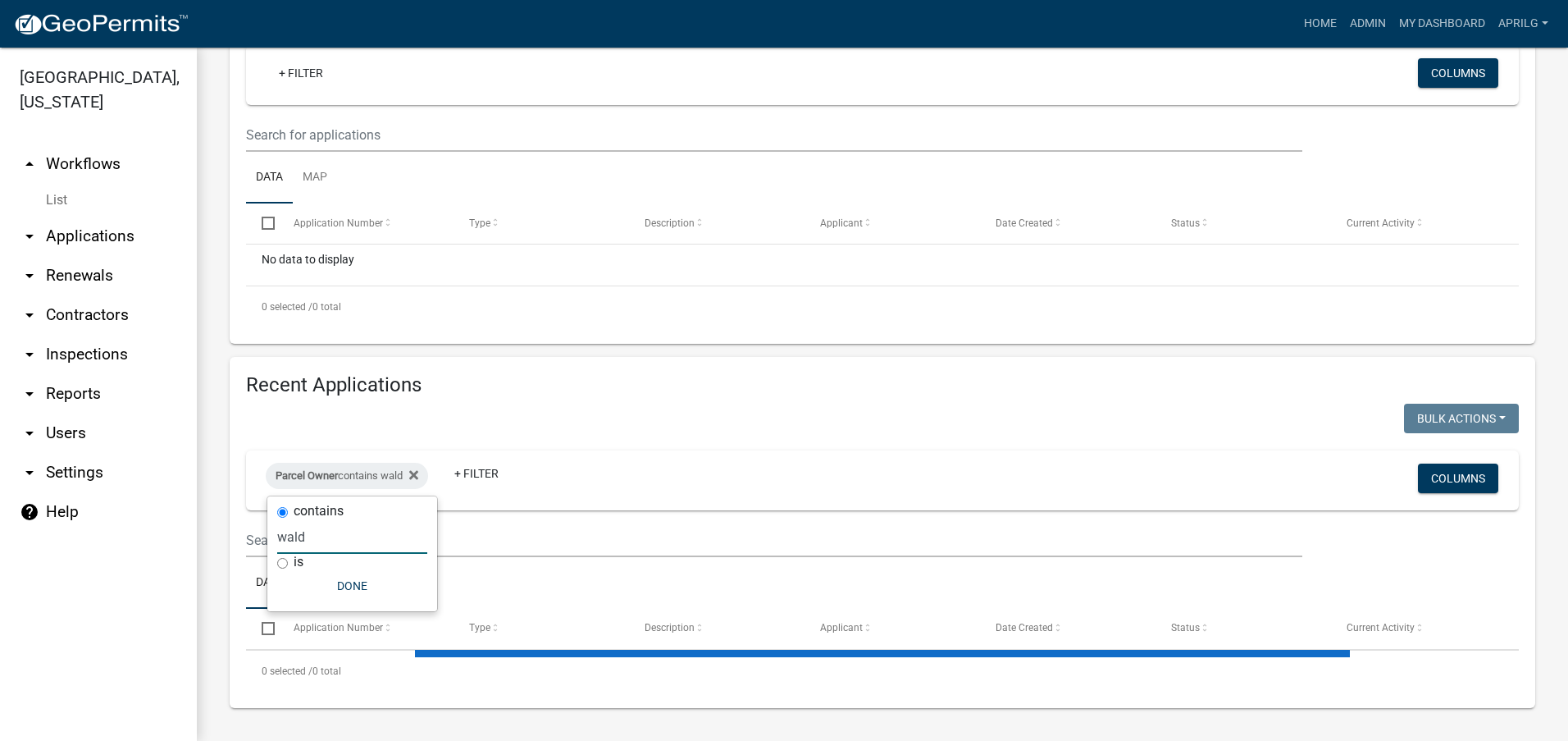
select select "1: 25"
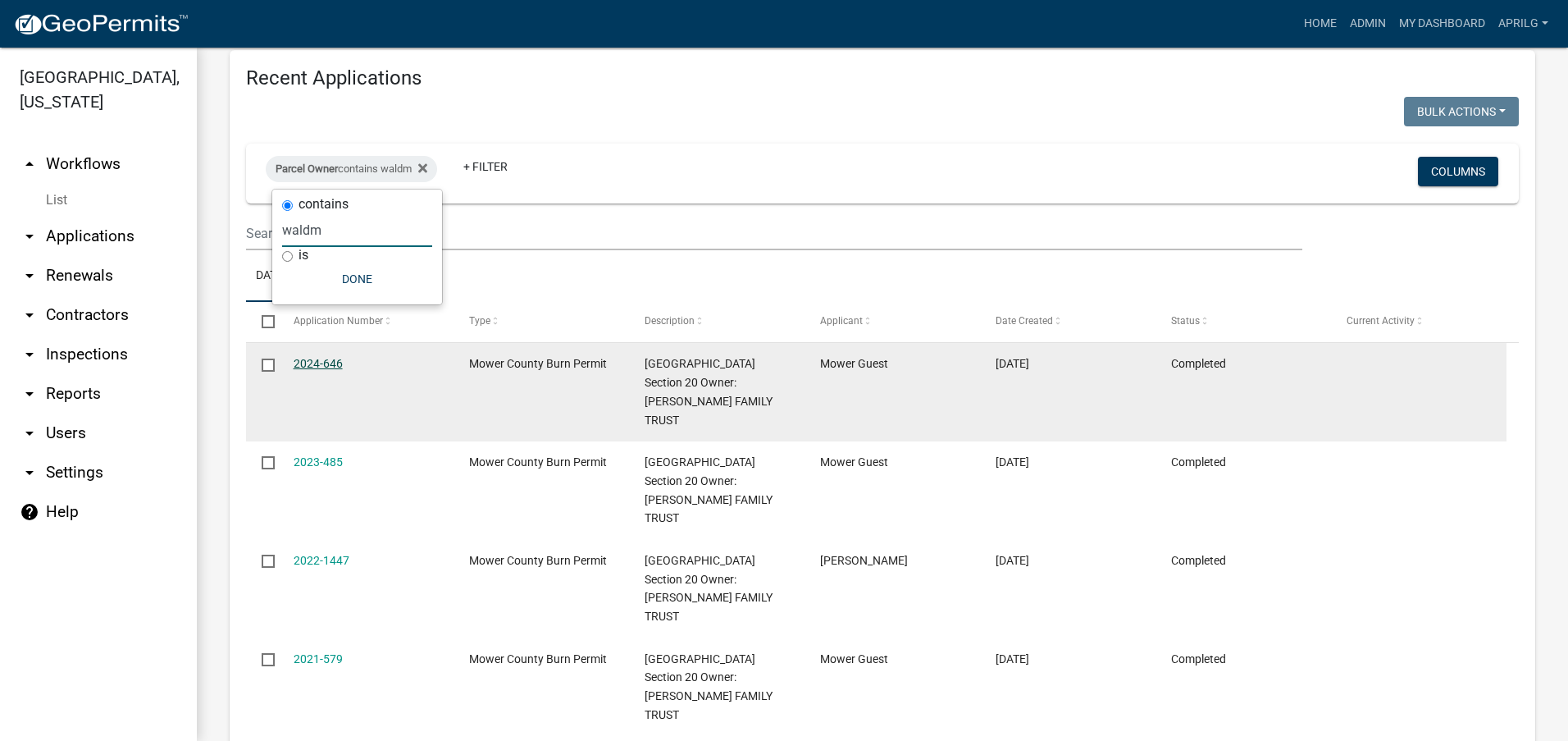
type input "waldm"
click at [332, 358] on link "2024-646" at bounding box center [318, 364] width 50 height 13
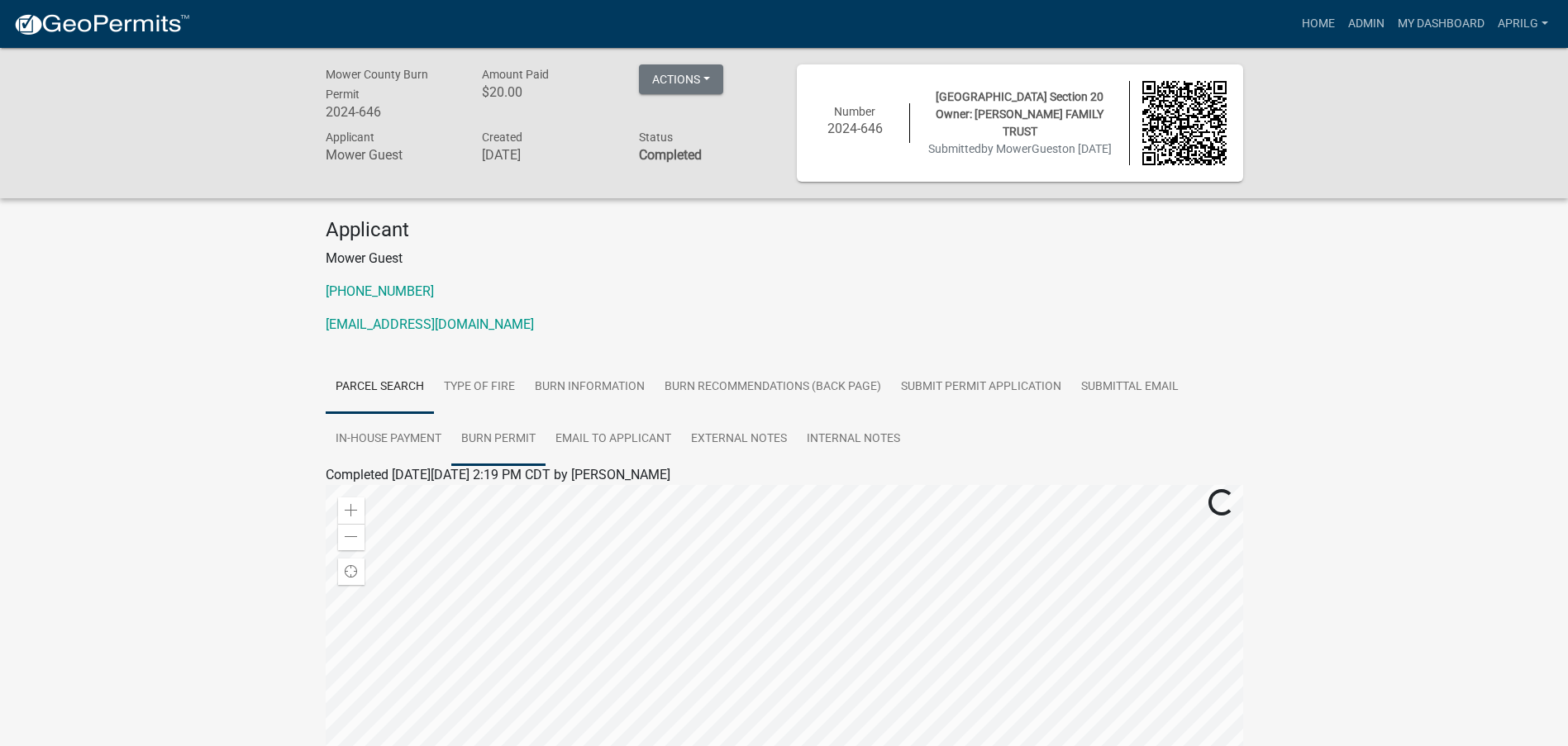
click at [495, 429] on link "Burn Permit" at bounding box center [498, 440] width 94 height 53
click at [374, 502] on link "Burn Permit" at bounding box center [360, 495] width 69 height 16
click at [1320, 21] on link "Home" at bounding box center [1317, 24] width 46 height 31
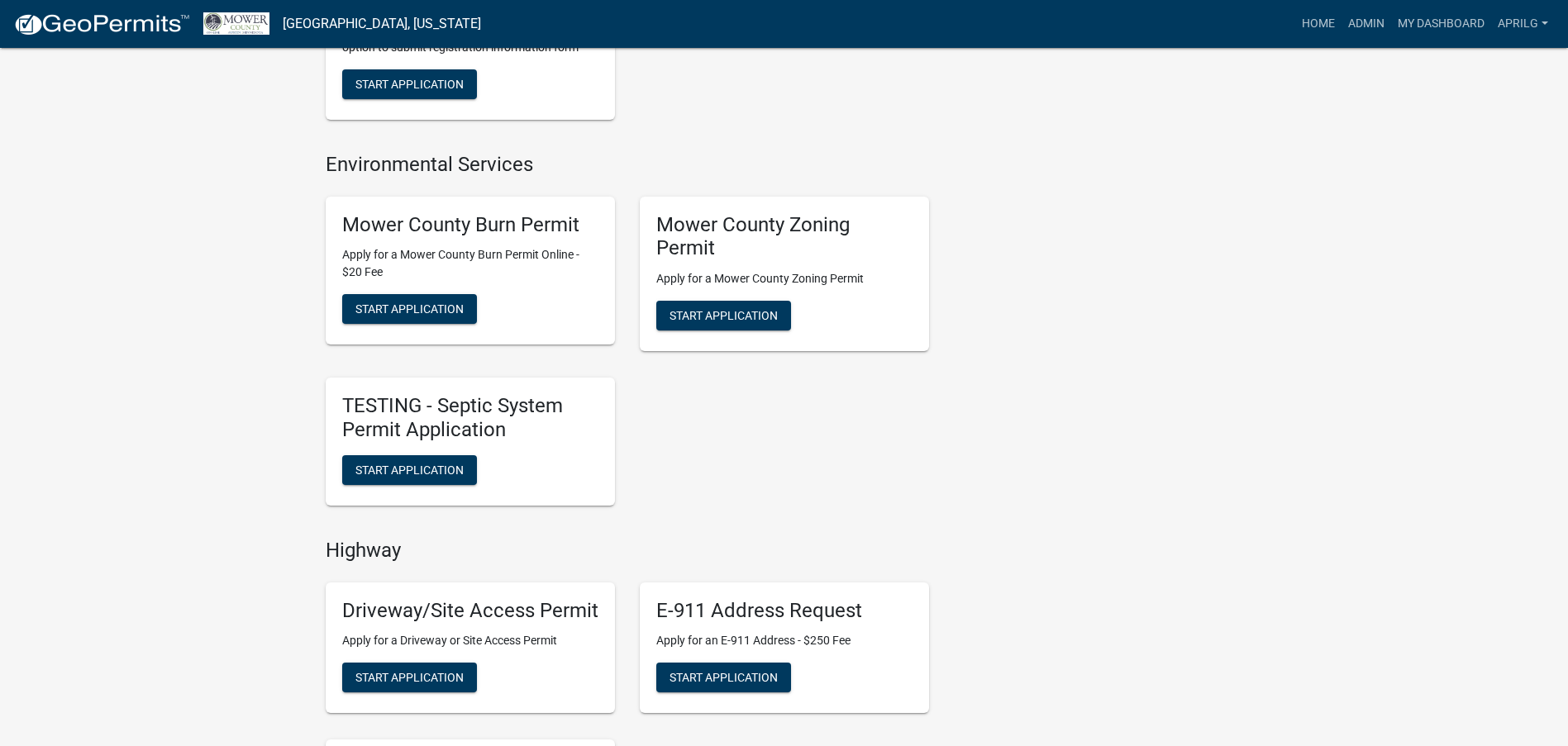
scroll to position [578, 0]
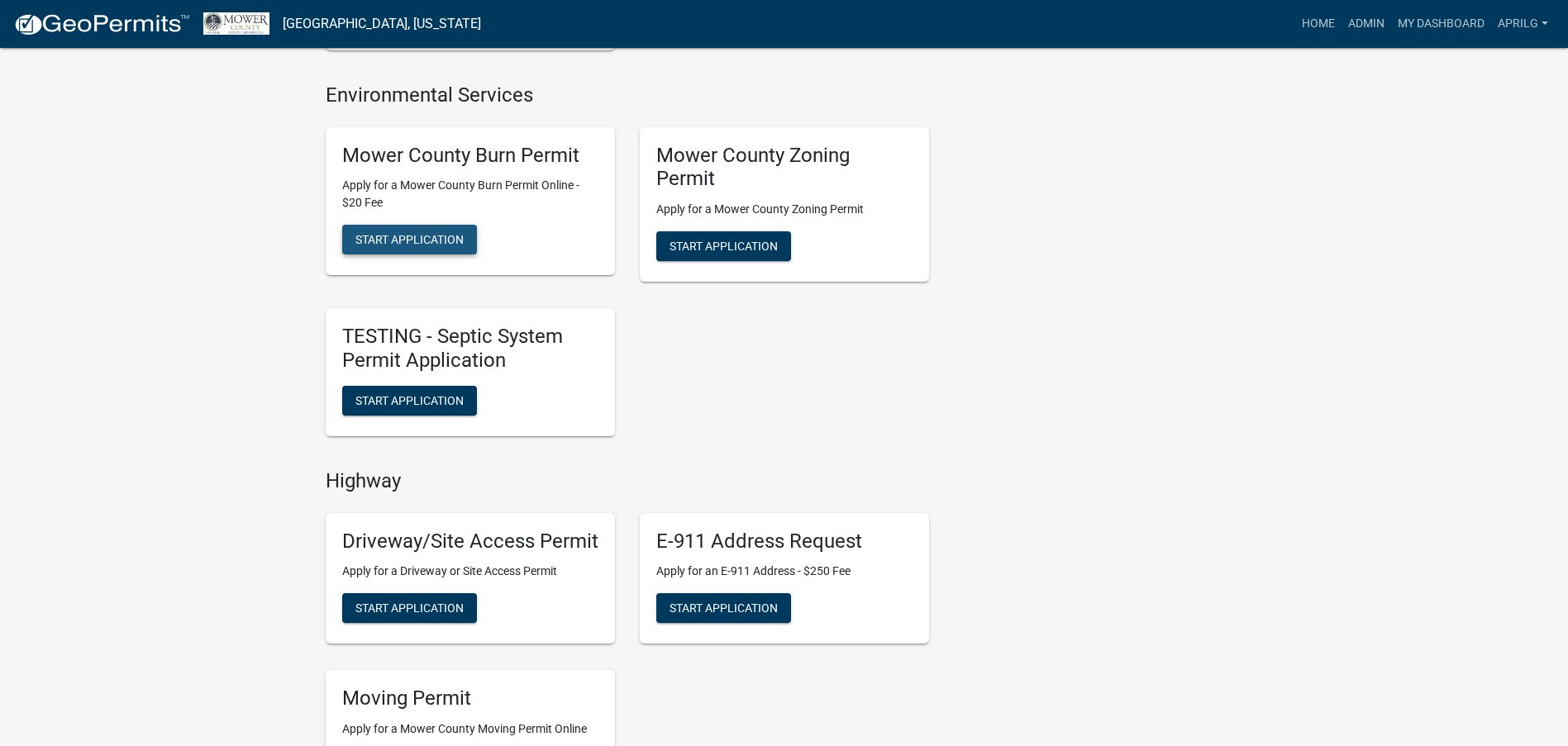
click at [380, 234] on span "Start Application" at bounding box center [409, 239] width 108 height 13
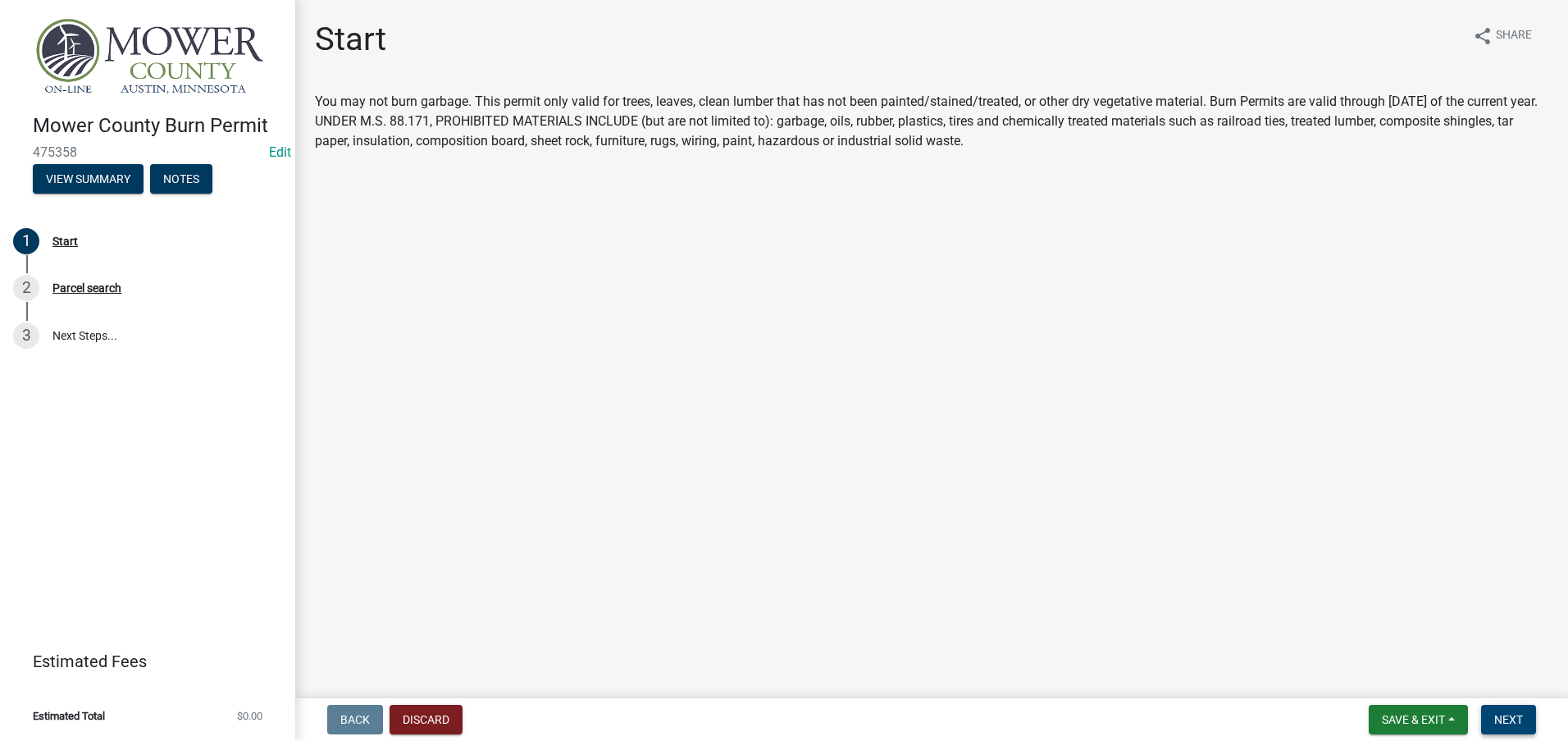
click at [1512, 718] on span "Next" at bounding box center [1508, 719] width 29 height 13
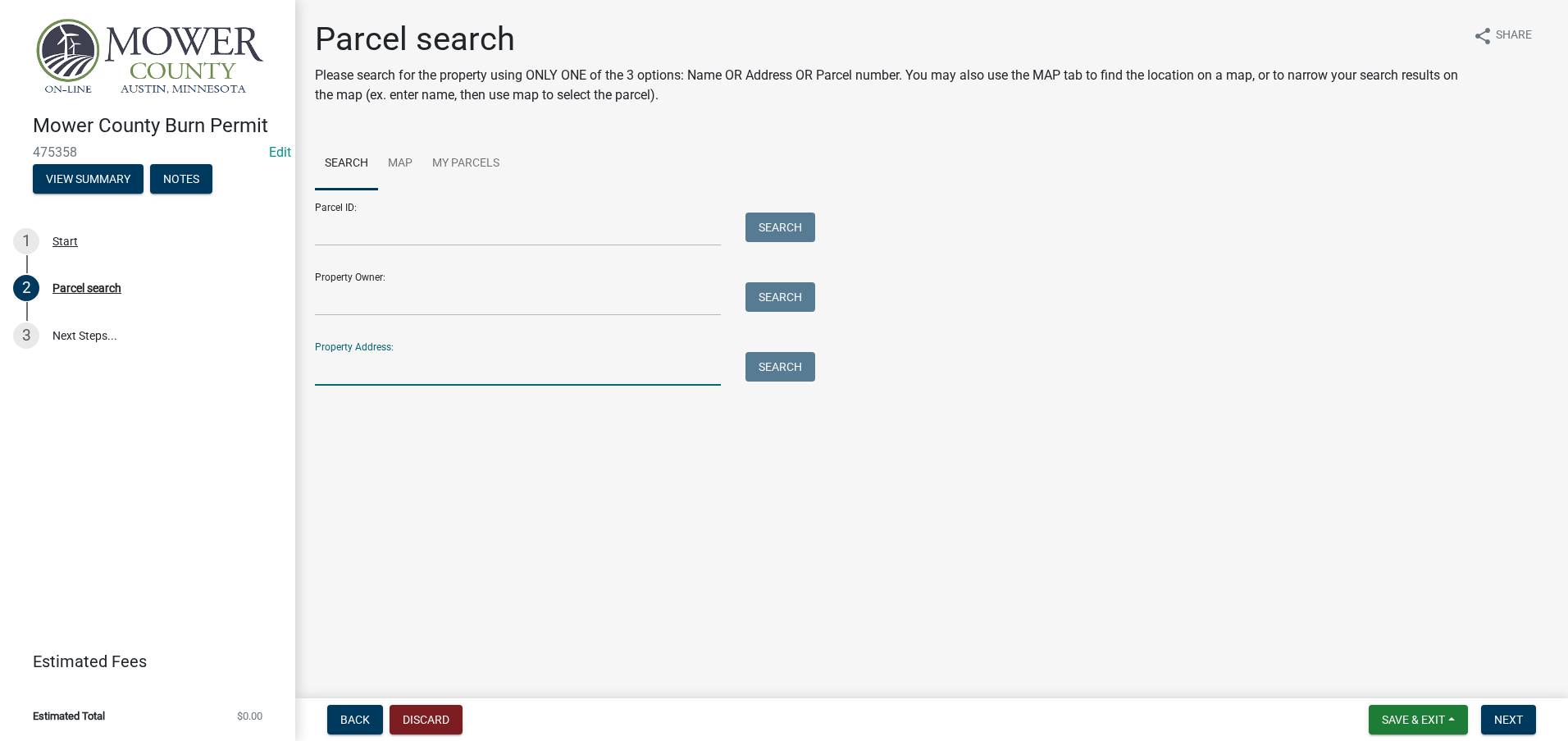
click at [347, 377] on input "Property Address:" at bounding box center [518, 369] width 406 height 34
type input "57834"
click at [760, 357] on button "Search" at bounding box center [780, 367] width 70 height 30
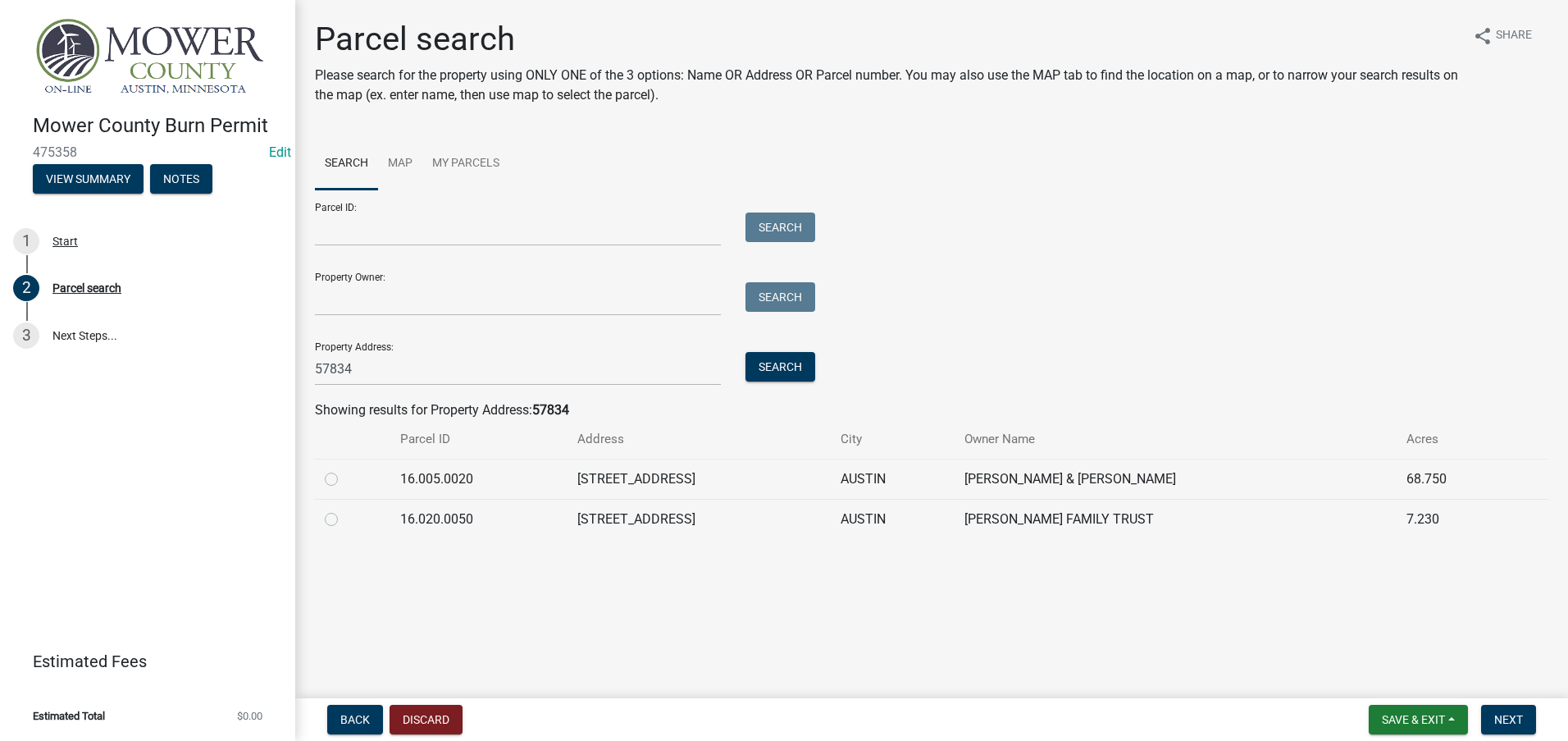
drag, startPoint x: 330, startPoint y: 516, endPoint x: 341, endPoint y: 517, distance: 11.0
click at [344, 510] on label at bounding box center [344, 510] width 0 height 0
click at [344, 516] on input "radio" at bounding box center [349, 515] width 10 height 10
radio input "true"
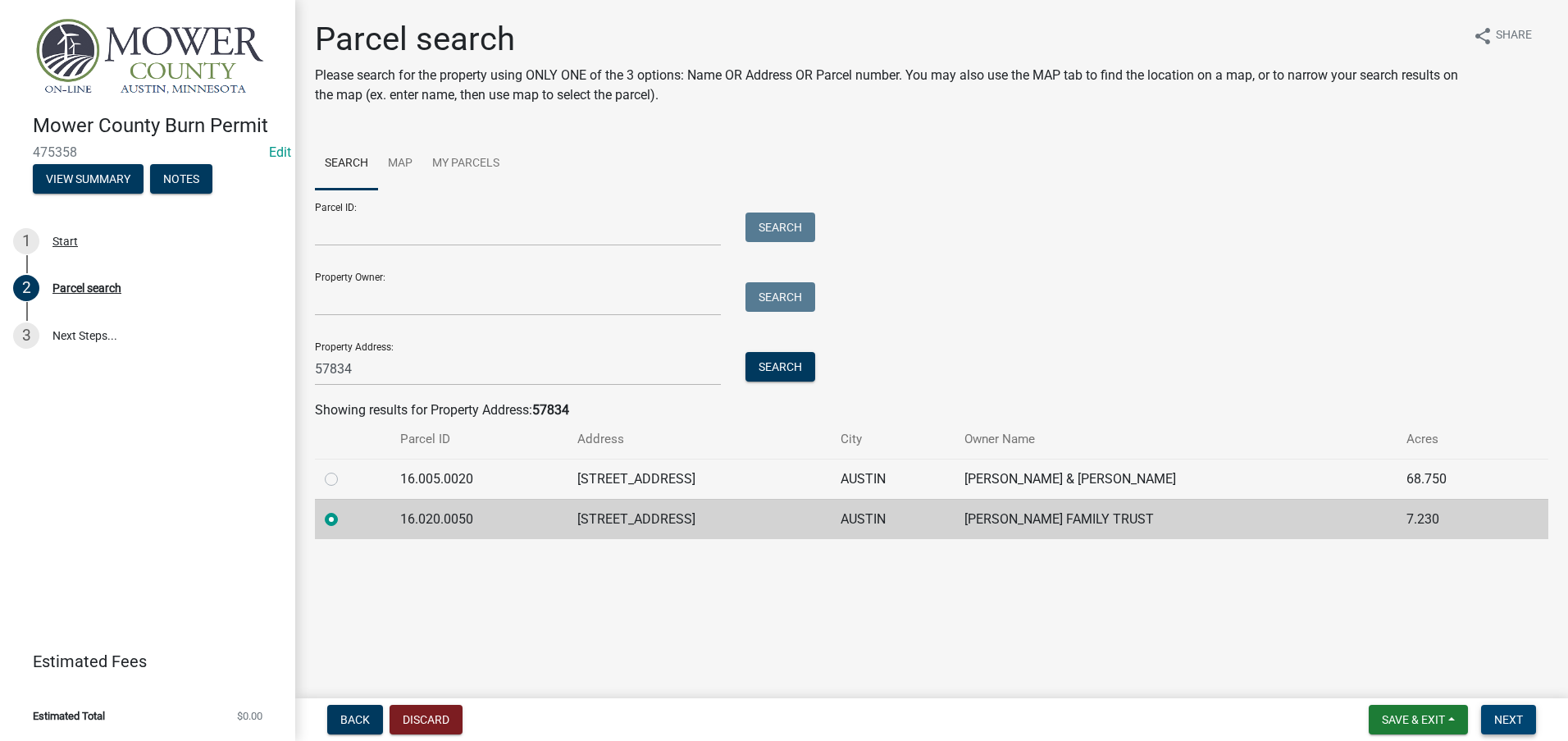
click at [1504, 719] on span "Next" at bounding box center [1508, 719] width 29 height 13
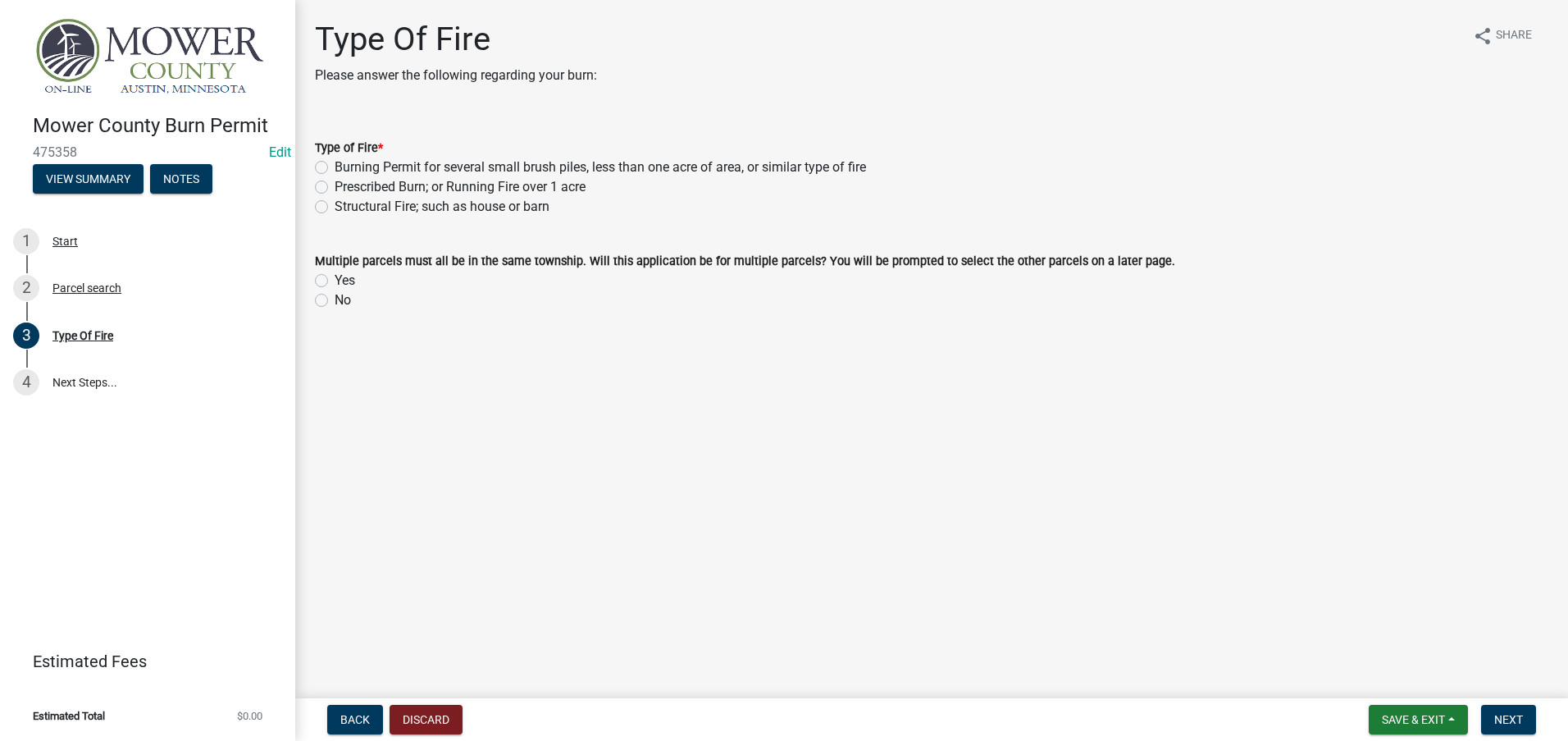
click at [335, 168] on label "Burning Permit for several small brush piles, less than one acre of area, or si…" at bounding box center [600, 167] width 531 height 20
click at [335, 168] on input "Burning Permit for several small brush piles, less than one acre of area, or si…" at bounding box center [339, 162] width 10 height 10
radio input "true"
click at [335, 297] on label "No" at bounding box center [343, 299] width 17 height 20
click at [335, 297] on input "No" at bounding box center [339, 295] width 10 height 10
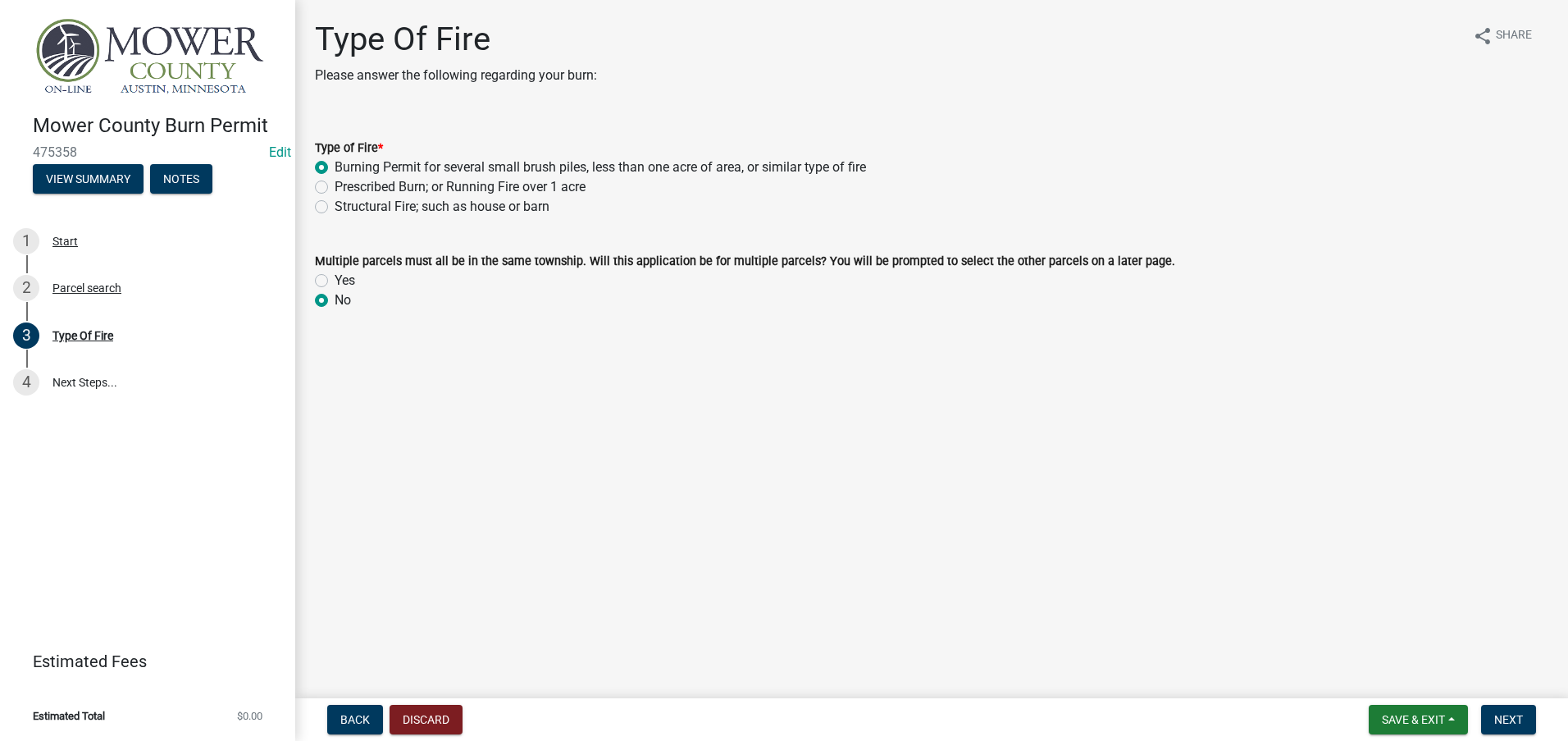
radio input "true"
click at [1518, 724] on span "Next" at bounding box center [1508, 719] width 29 height 13
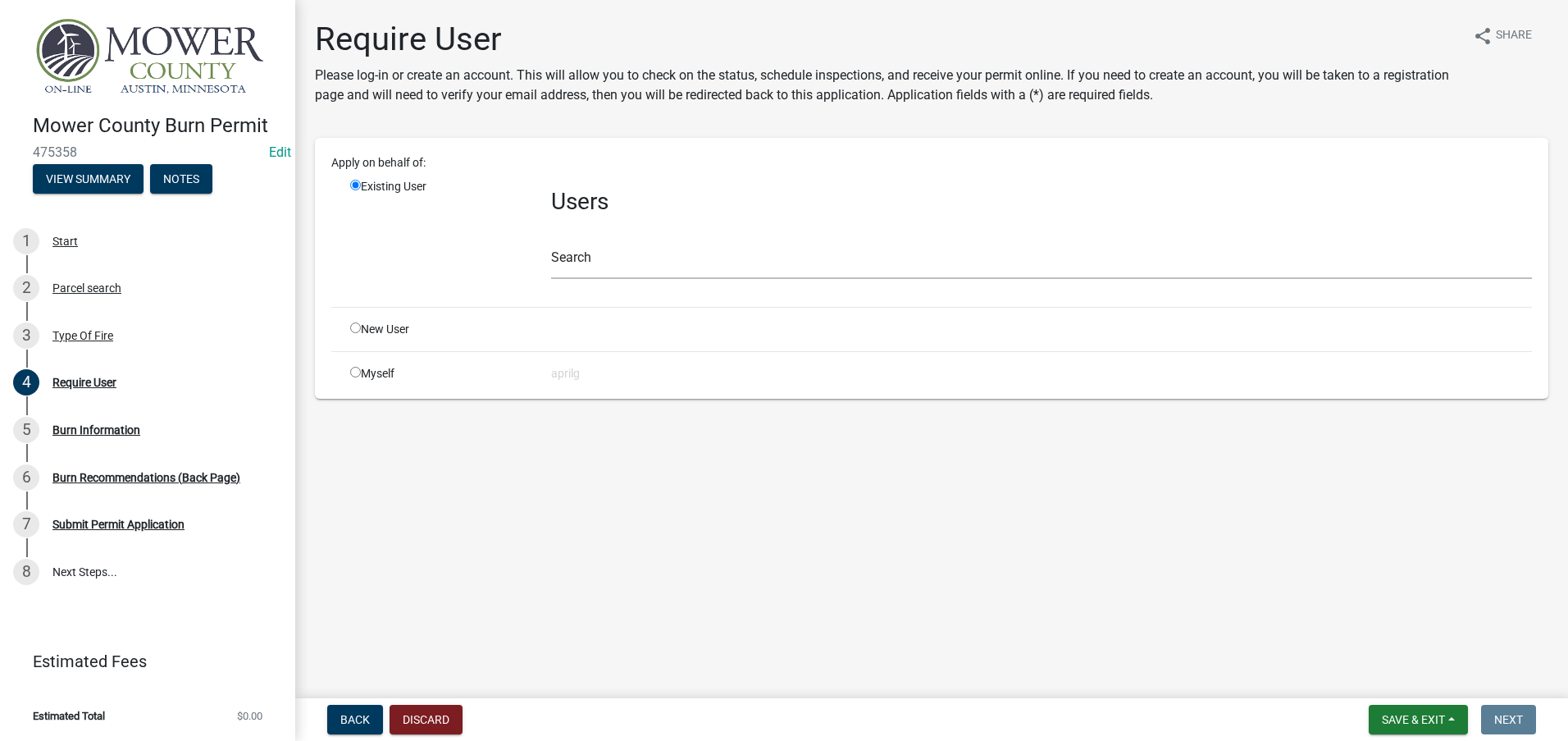
click at [350, 377] on div "Myself" at bounding box center [438, 373] width 201 height 17
click at [361, 374] on div "Myself" at bounding box center [438, 373] width 201 height 17
click at [356, 370] on input "radio" at bounding box center [355, 371] width 10 height 10
radio input "true"
radio input "false"
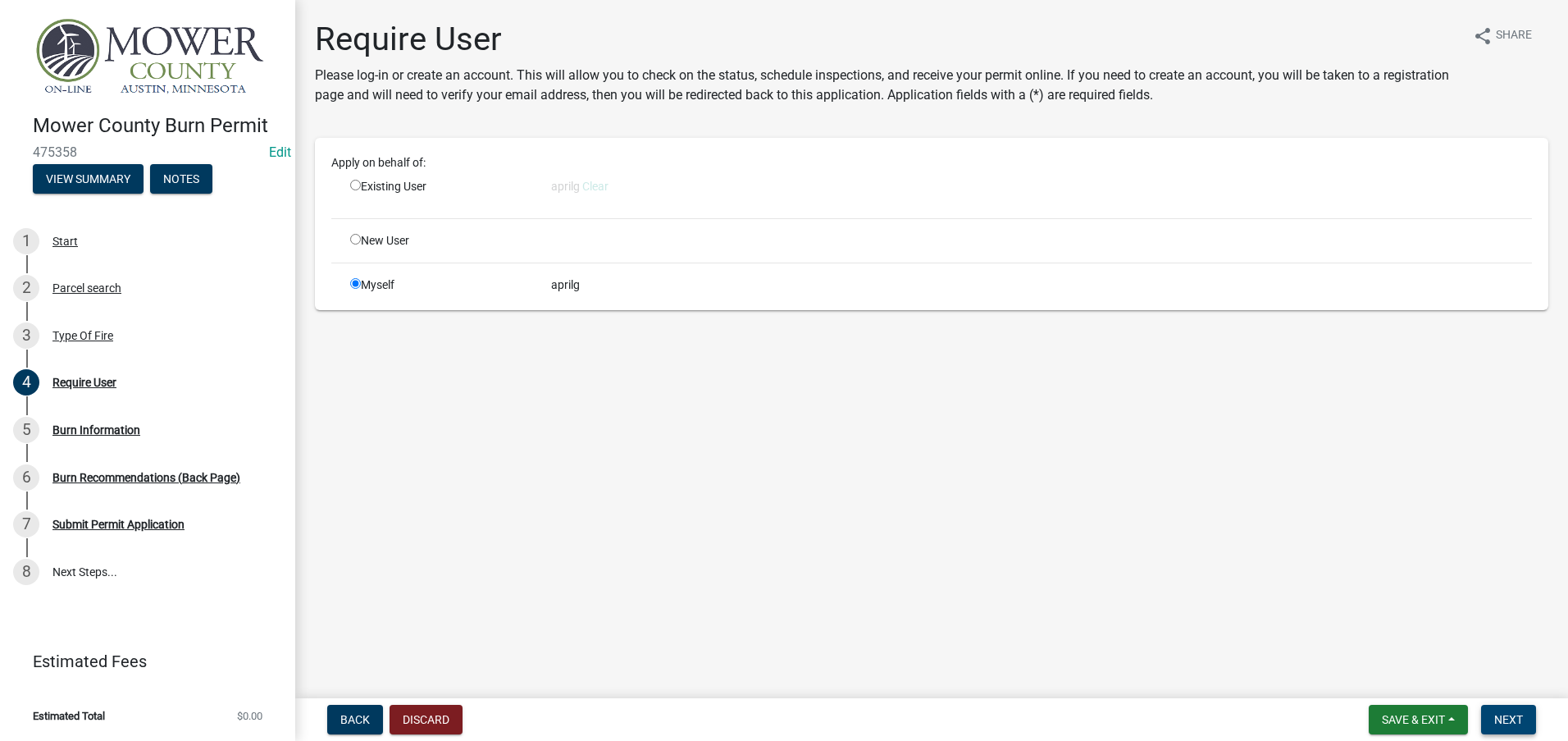
click at [1508, 718] on span "Next" at bounding box center [1508, 719] width 29 height 13
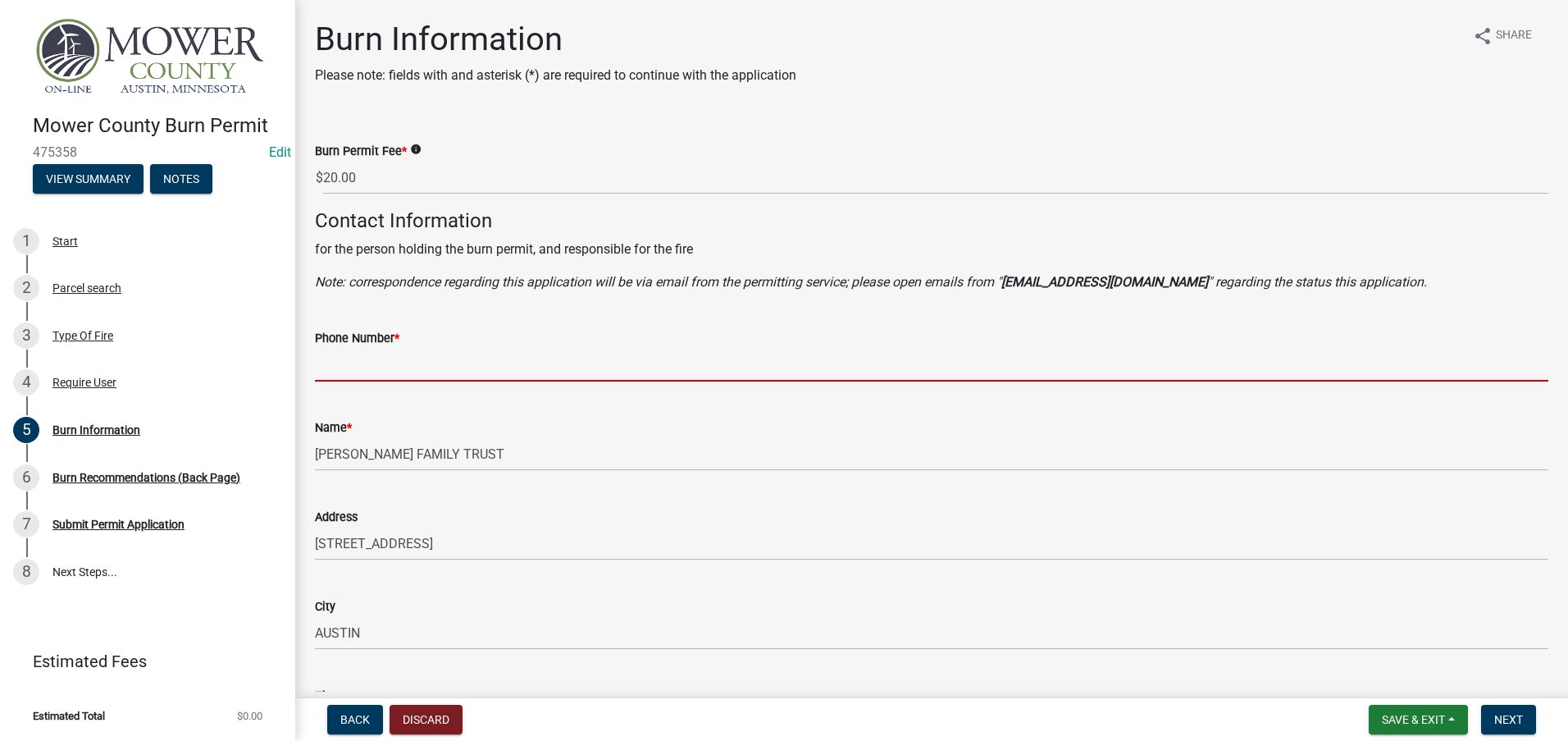
click at [451, 359] on input "Phone Number *" at bounding box center [931, 365] width 1233 height 34
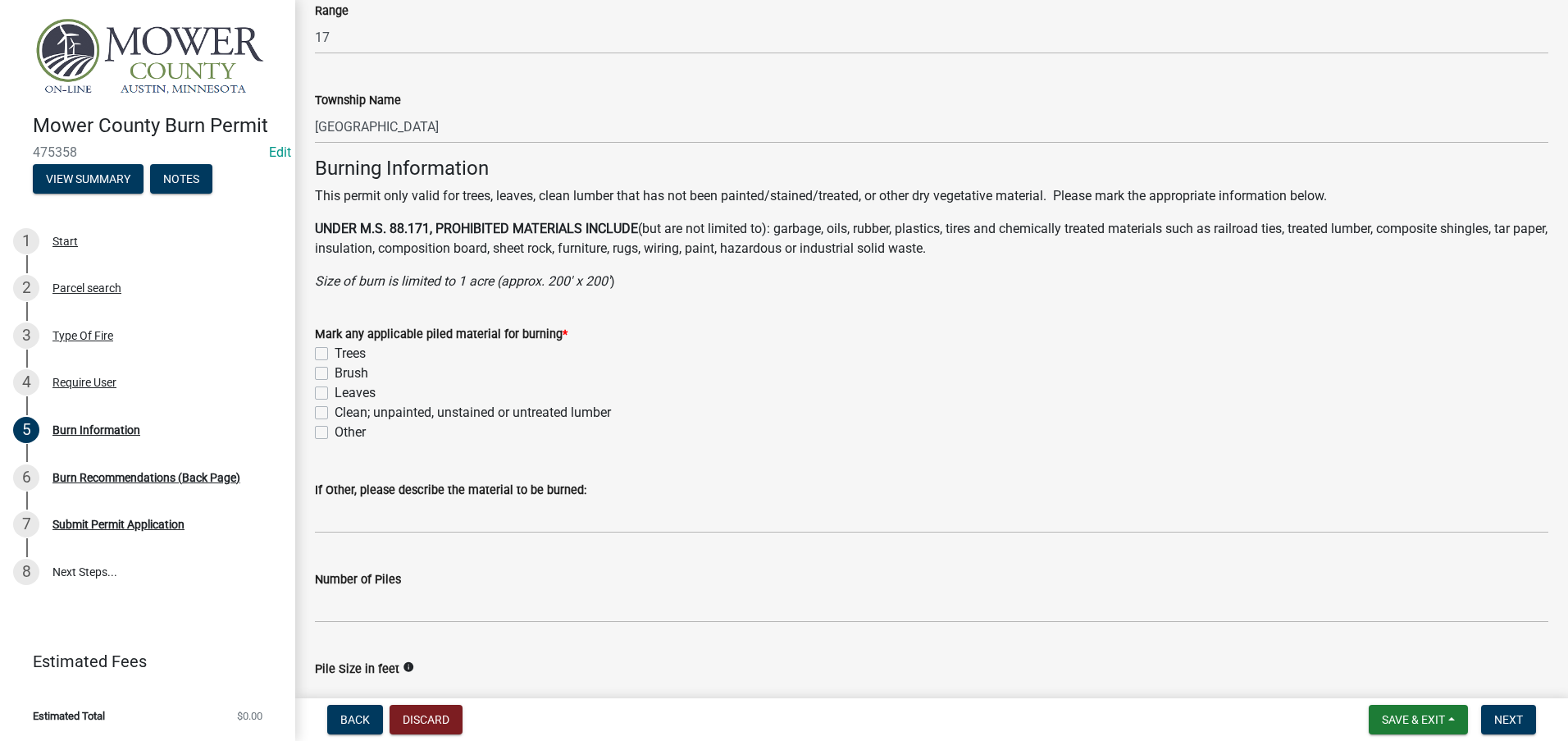
scroll to position [1067, 0]
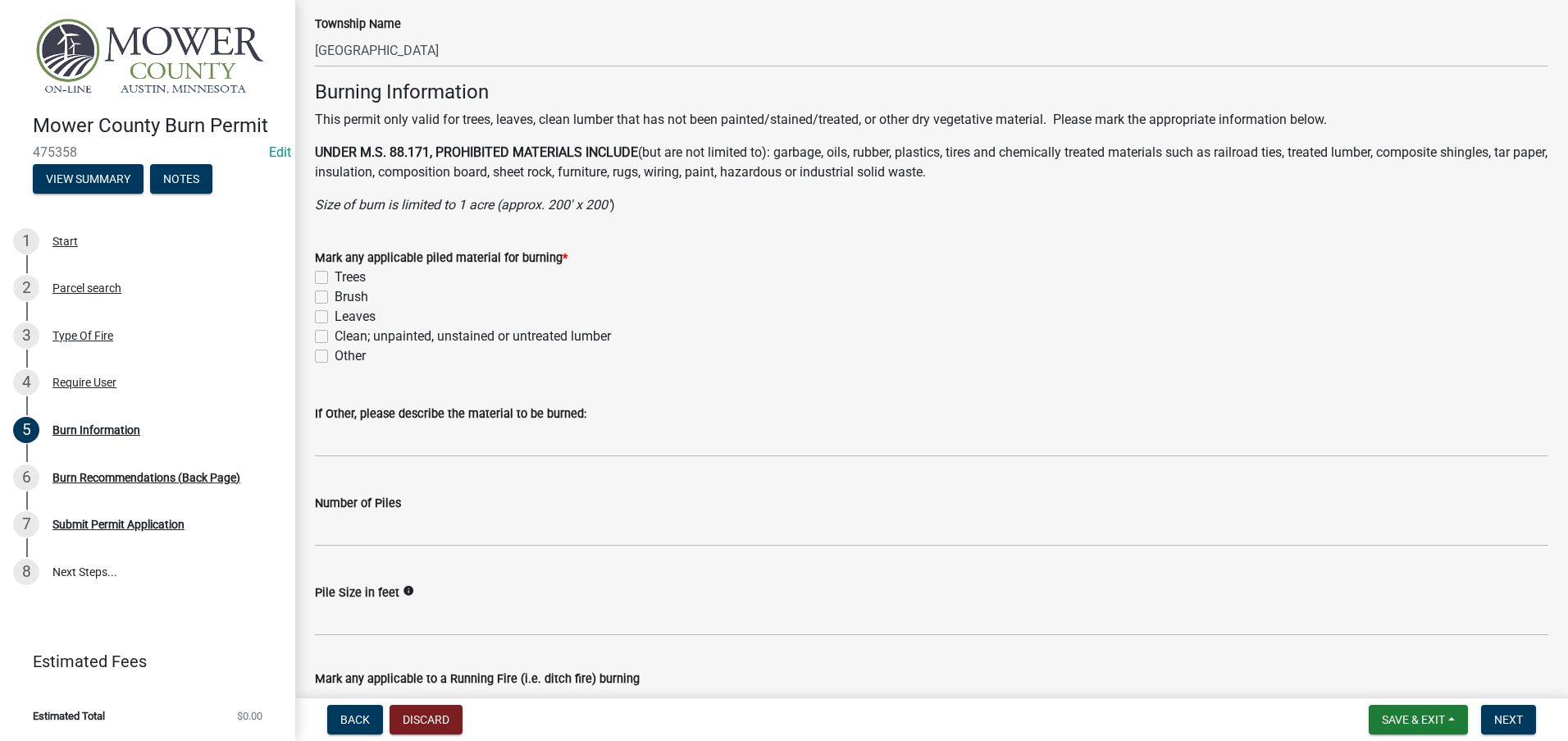
type input "[PHONE_NUMBER]"
click at [335, 276] on label "Trees" at bounding box center [350, 277] width 31 height 20
click at [335, 276] on input "Trees" at bounding box center [339, 272] width 10 height 10
checkbox input "true"
checkbox input "false"
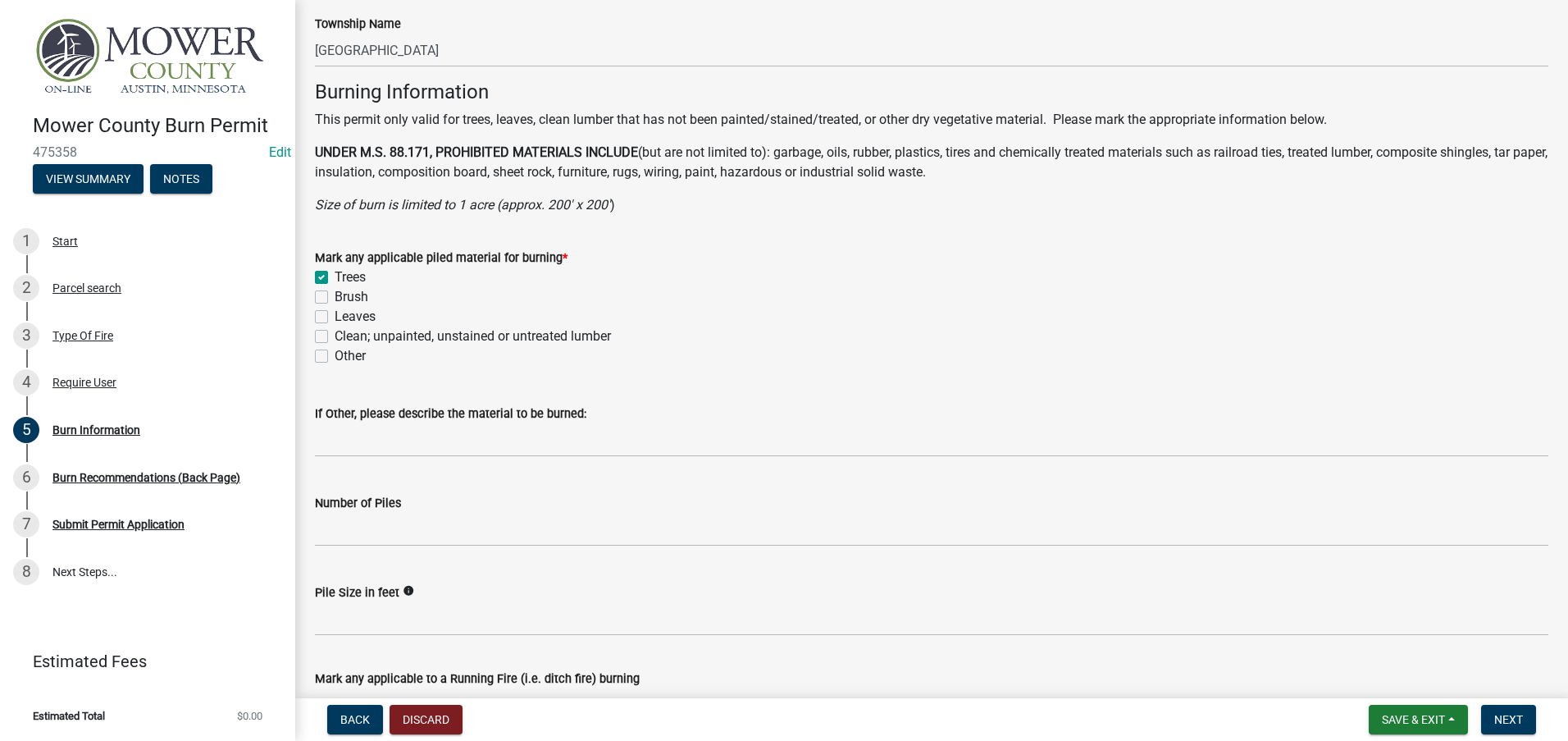
checkbox input "false"
click at [335, 296] on label "Brush" at bounding box center [352, 297] width 34 height 20
click at [335, 296] on input "Brush" at bounding box center [339, 292] width 10 height 10
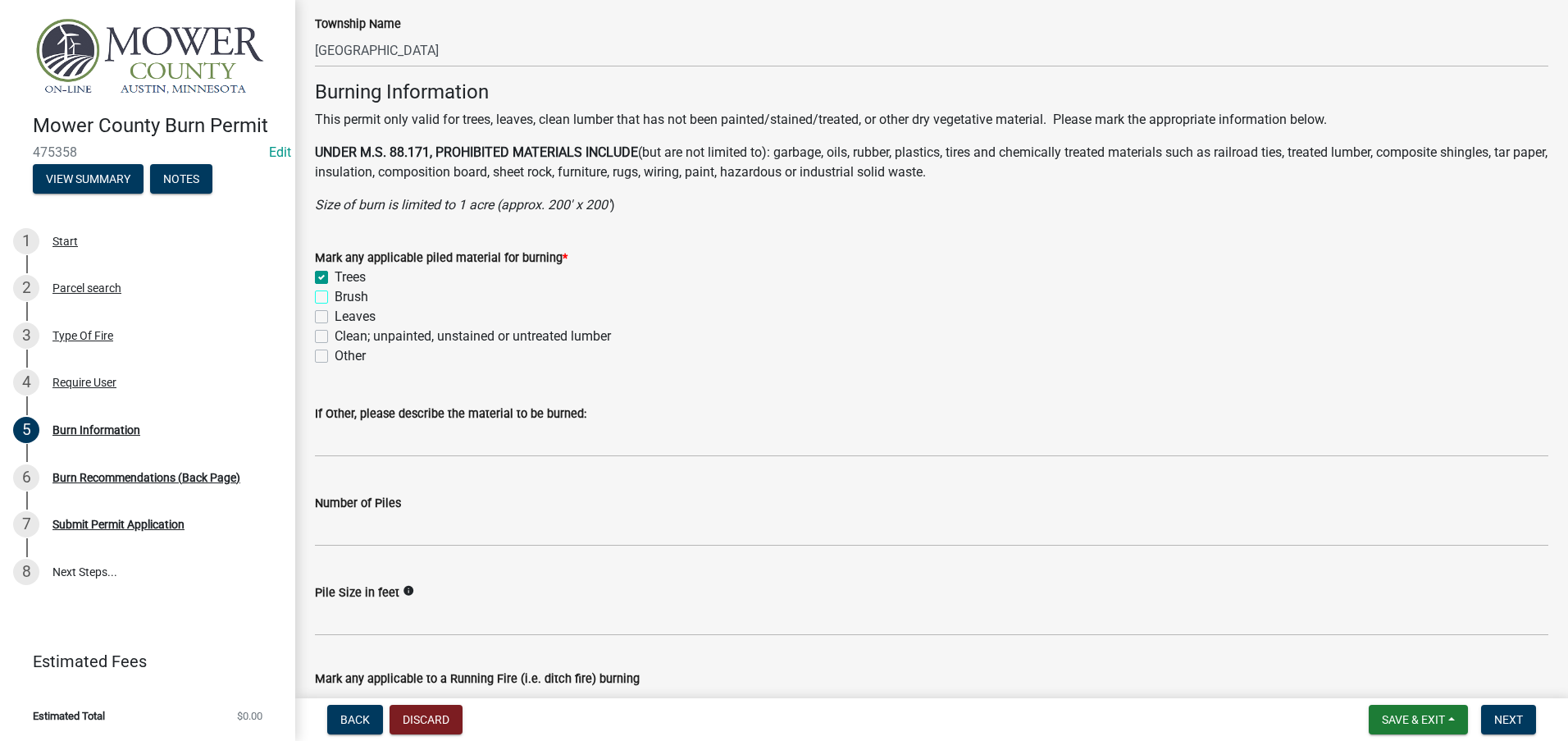
checkbox input "true"
checkbox input "false"
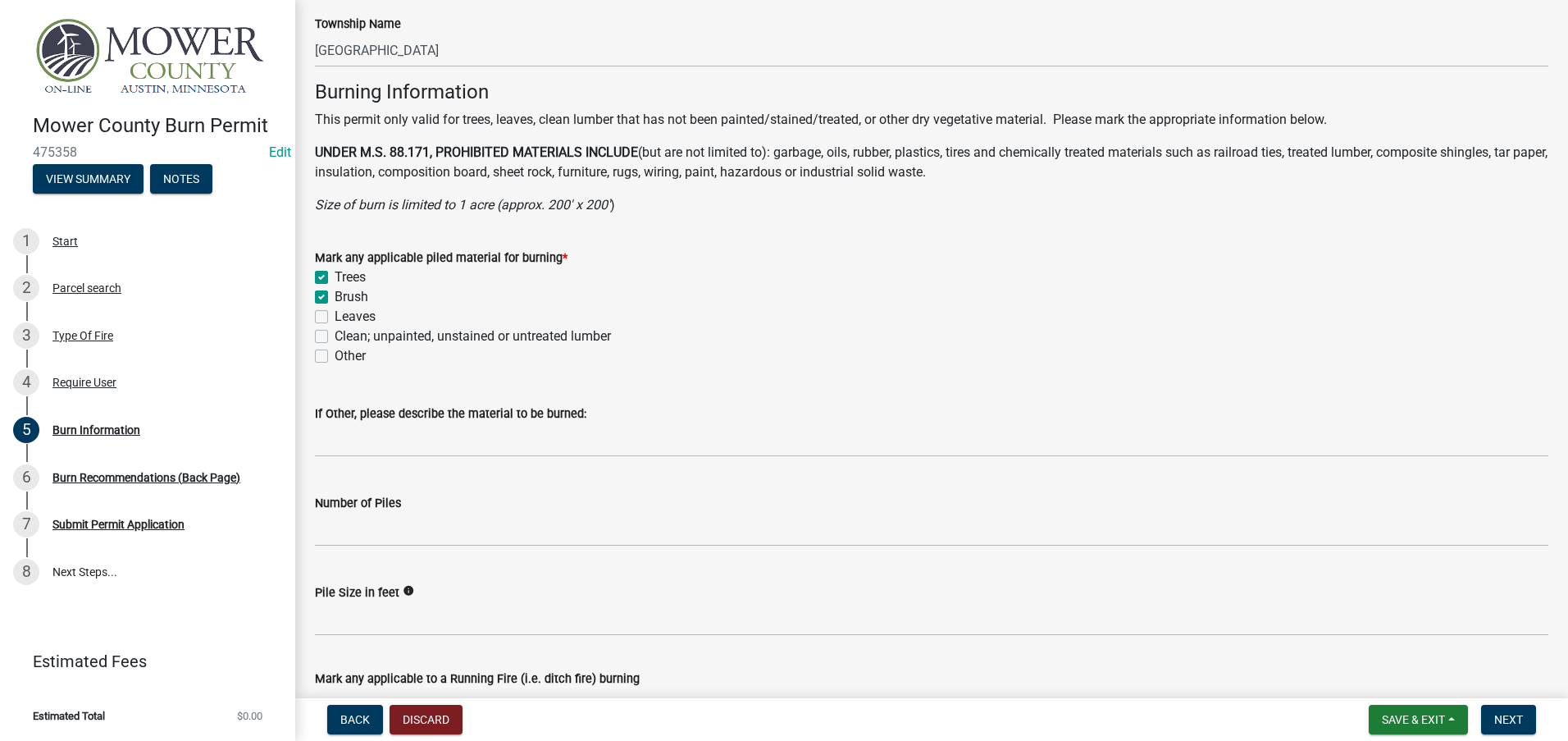
checkbox input "false"
click at [335, 314] on label "Leaves" at bounding box center [355, 316] width 41 height 20
click at [335, 314] on input "Leaves" at bounding box center [339, 312] width 10 height 10
checkbox input "true"
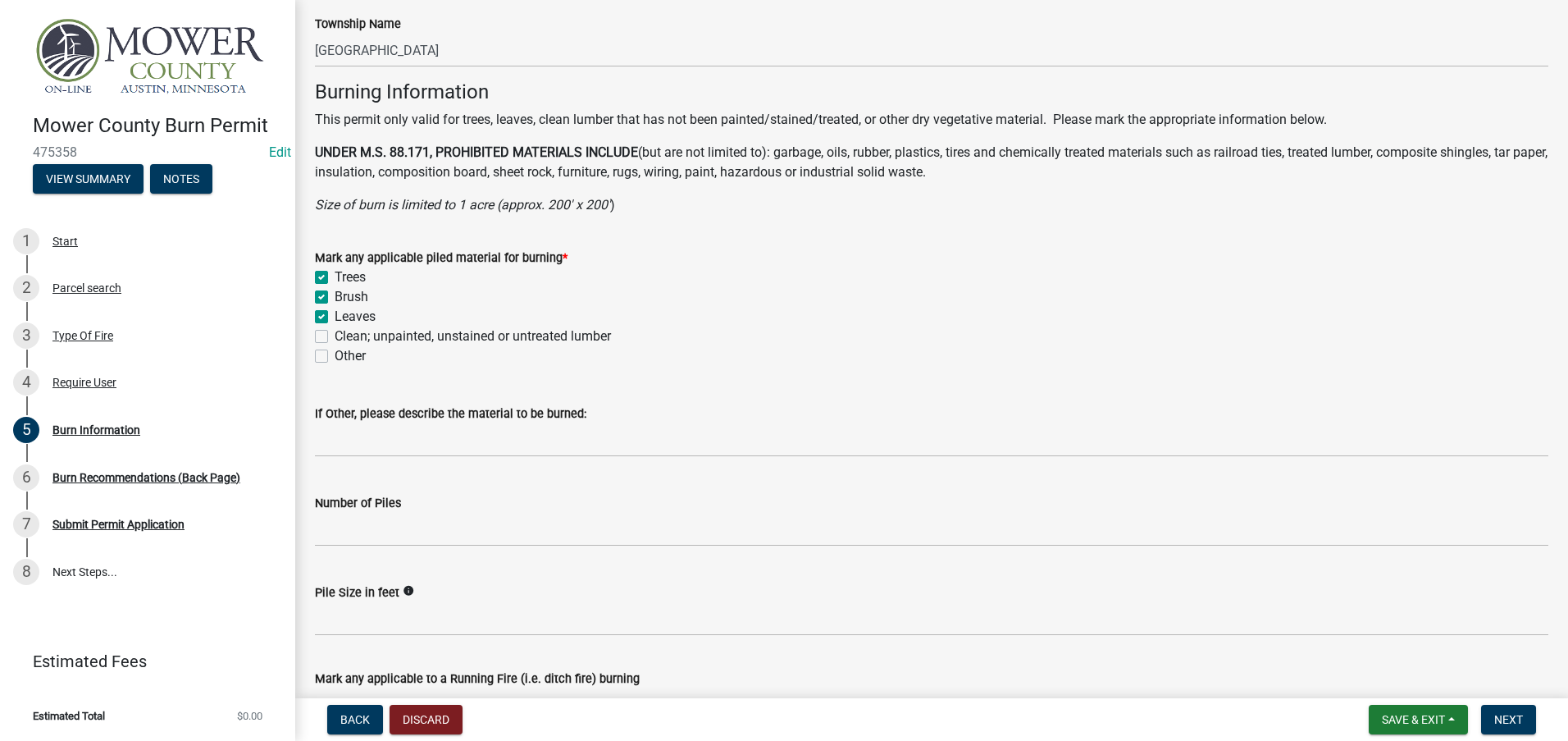
checkbox input "true"
checkbox input "false"
click at [335, 336] on label "Clean; unpainted, unstained or untreated lumber" at bounding box center [473, 336] width 277 height 20
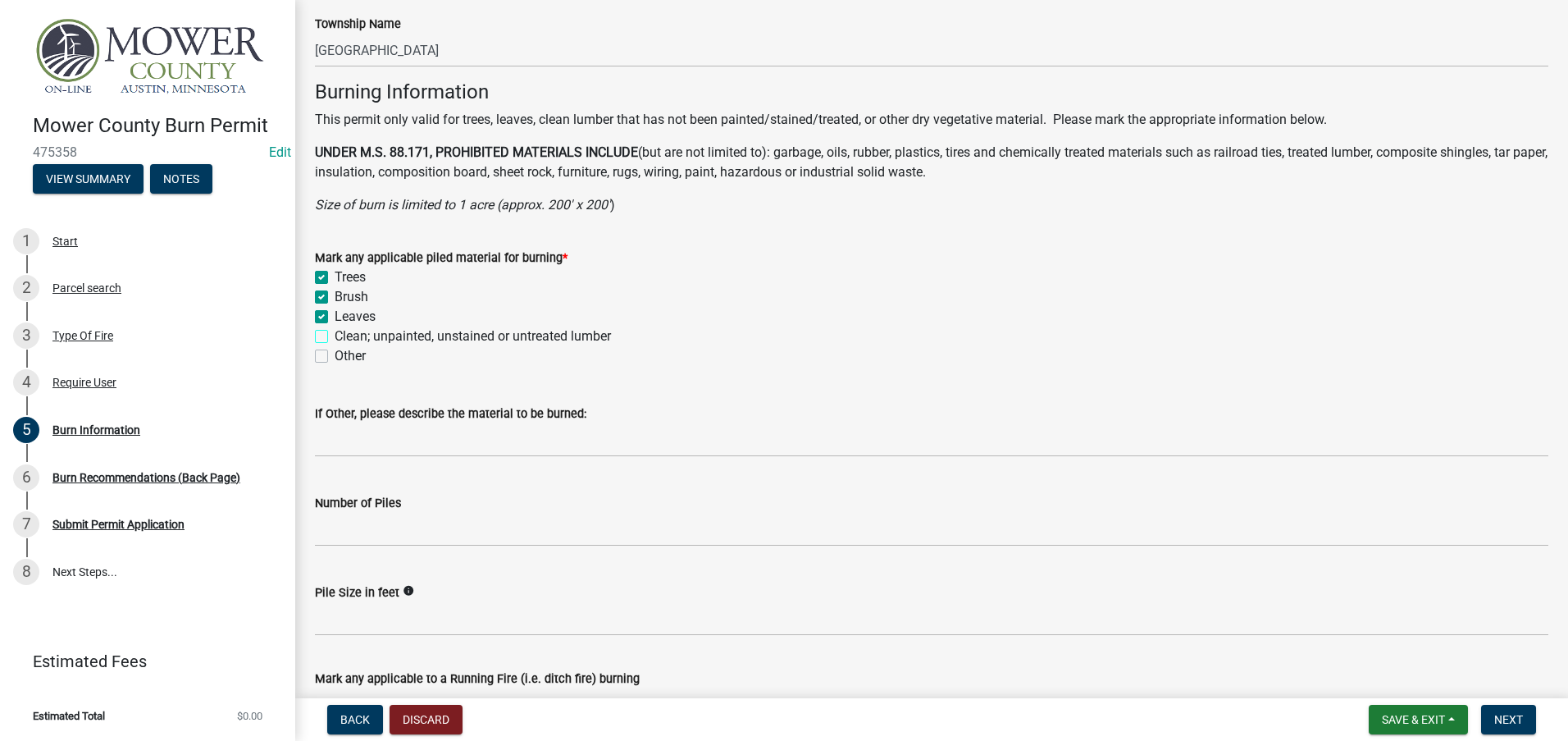
click at [335, 336] on input "Clean; unpainted, unstained or untreated lumber" at bounding box center [339, 331] width 10 height 10
checkbox input "true"
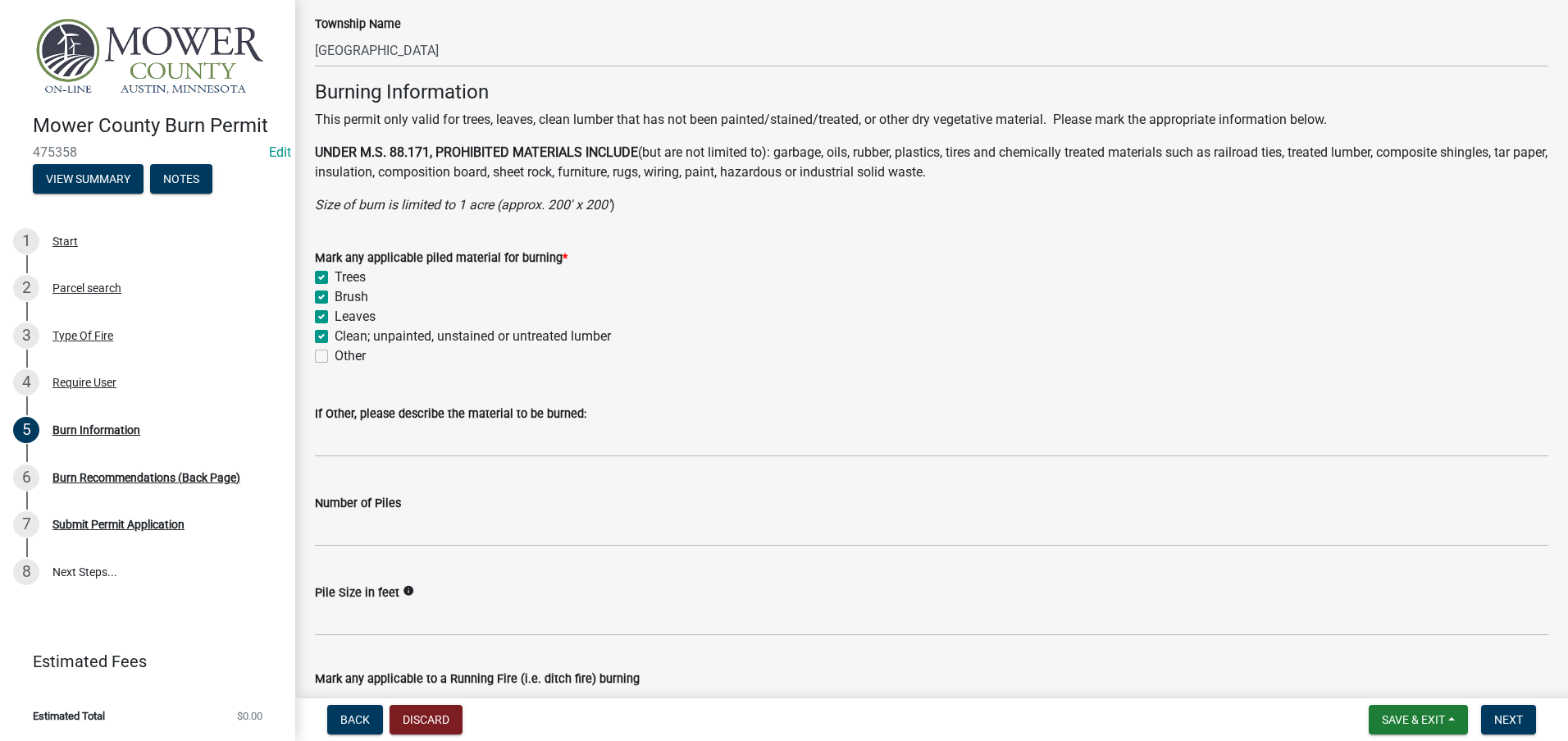
checkbox input "true"
checkbox input "false"
click at [1523, 723] on span "Next" at bounding box center [1508, 719] width 29 height 13
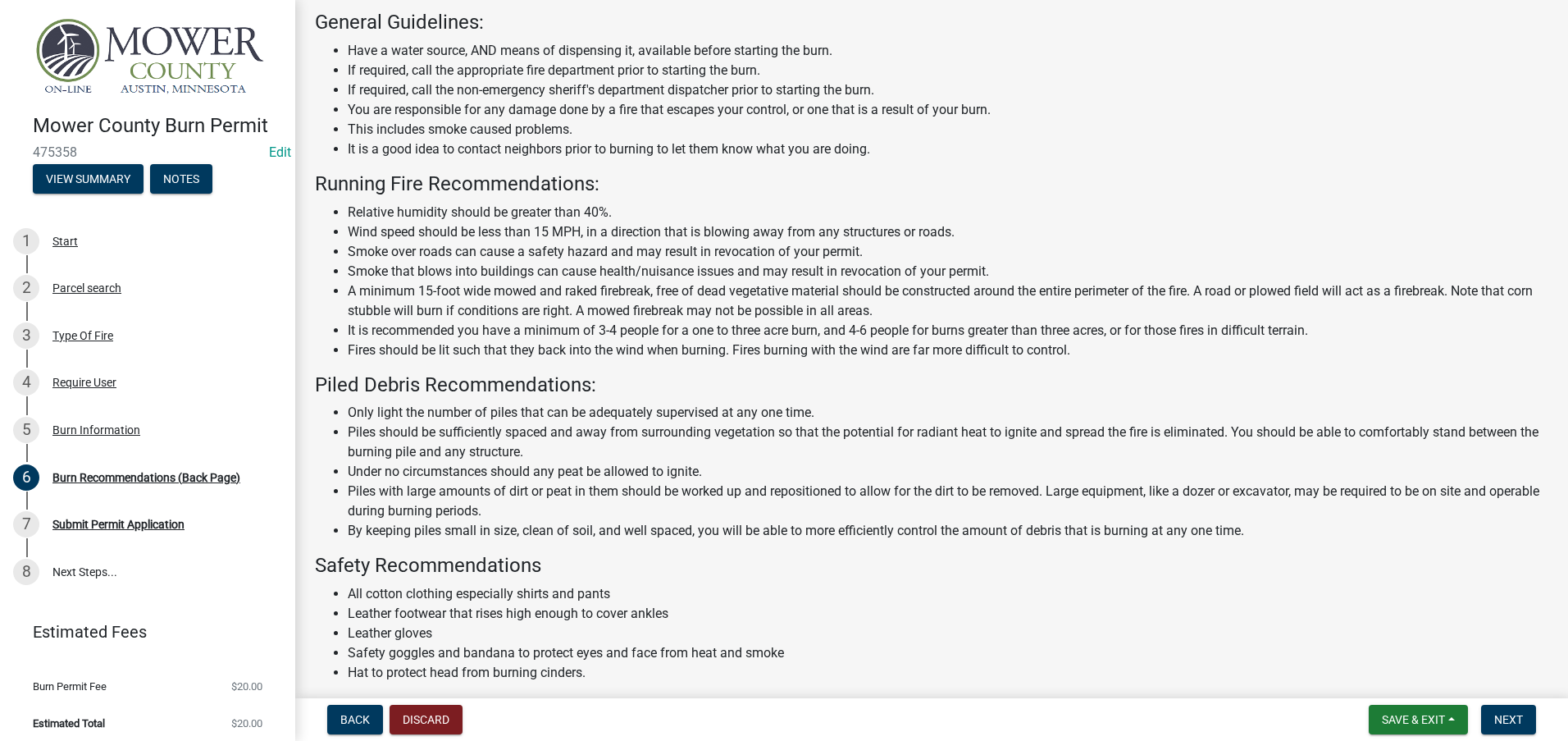
scroll to position [150, 0]
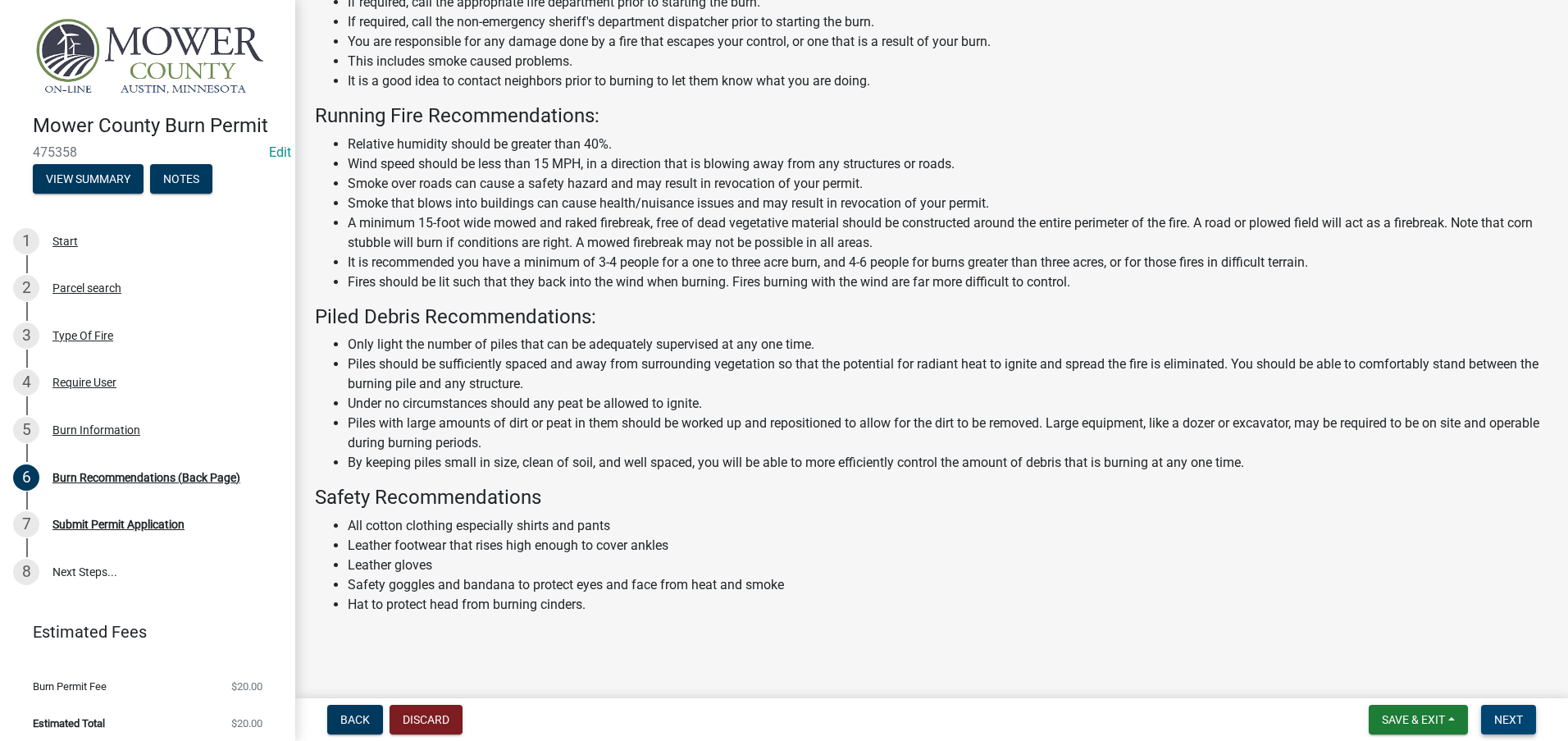
click at [1506, 723] on span "Next" at bounding box center [1508, 719] width 29 height 13
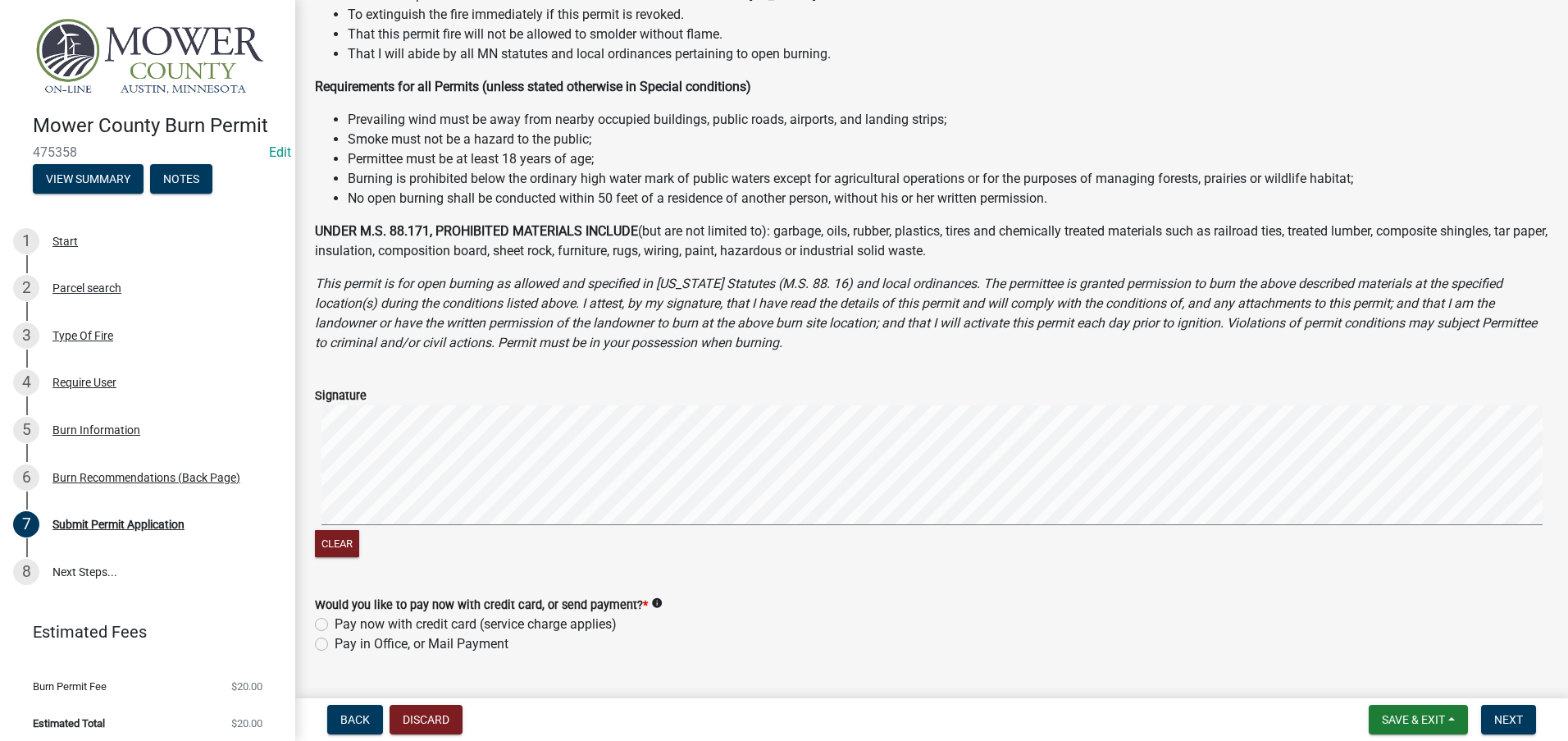
scroll to position [529, 0]
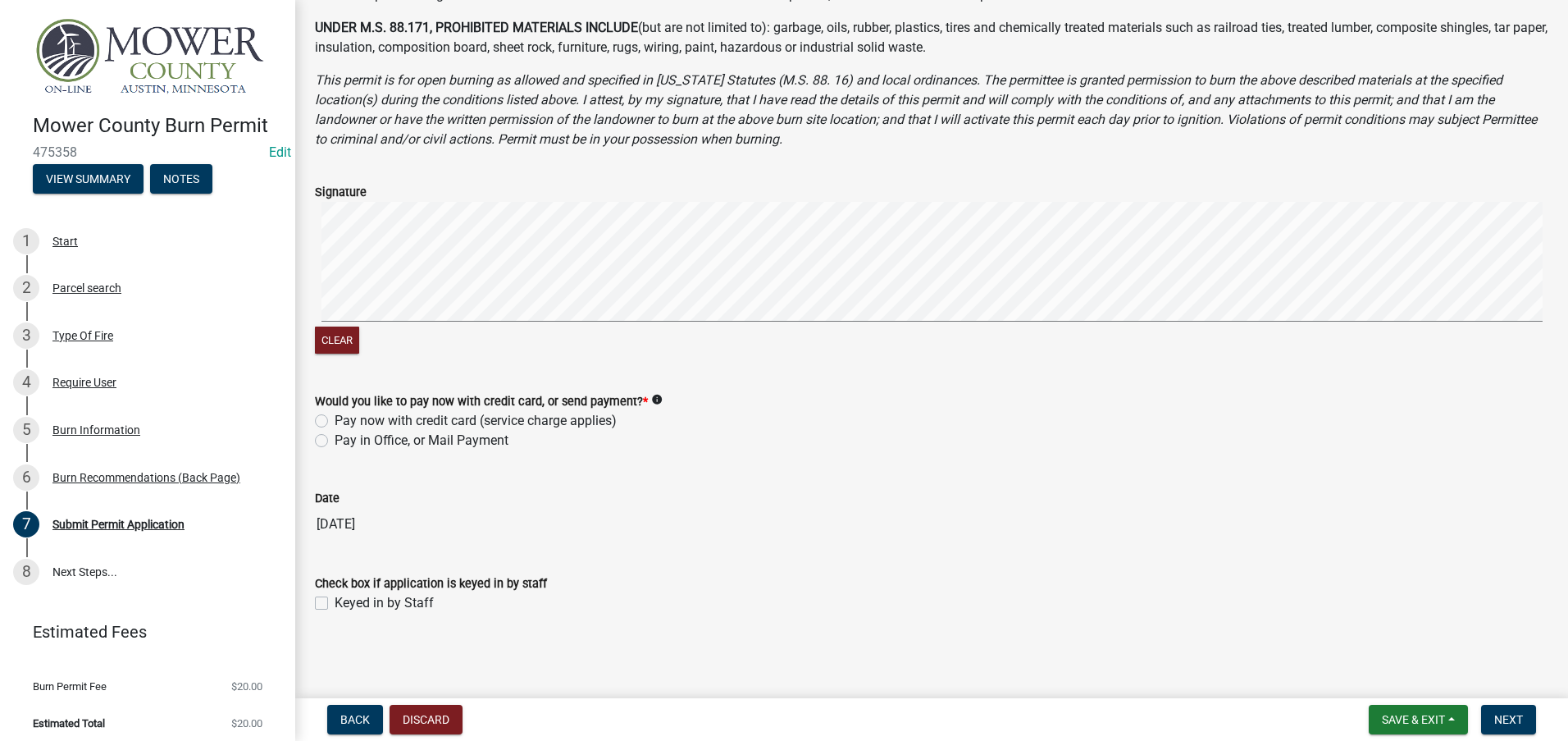
drag, startPoint x: 324, startPoint y: 443, endPoint x: 310, endPoint y: 562, distance: 119.8
click at [335, 444] on label "Pay in Office, or Mail Payment" at bounding box center [422, 440] width 174 height 20
click at [335, 442] on input "Pay in Office, or Mail Payment" at bounding box center [339, 435] width 10 height 10
radio input "true"
click at [323, 596] on div "Keyed in by Staff" at bounding box center [931, 603] width 1233 height 20
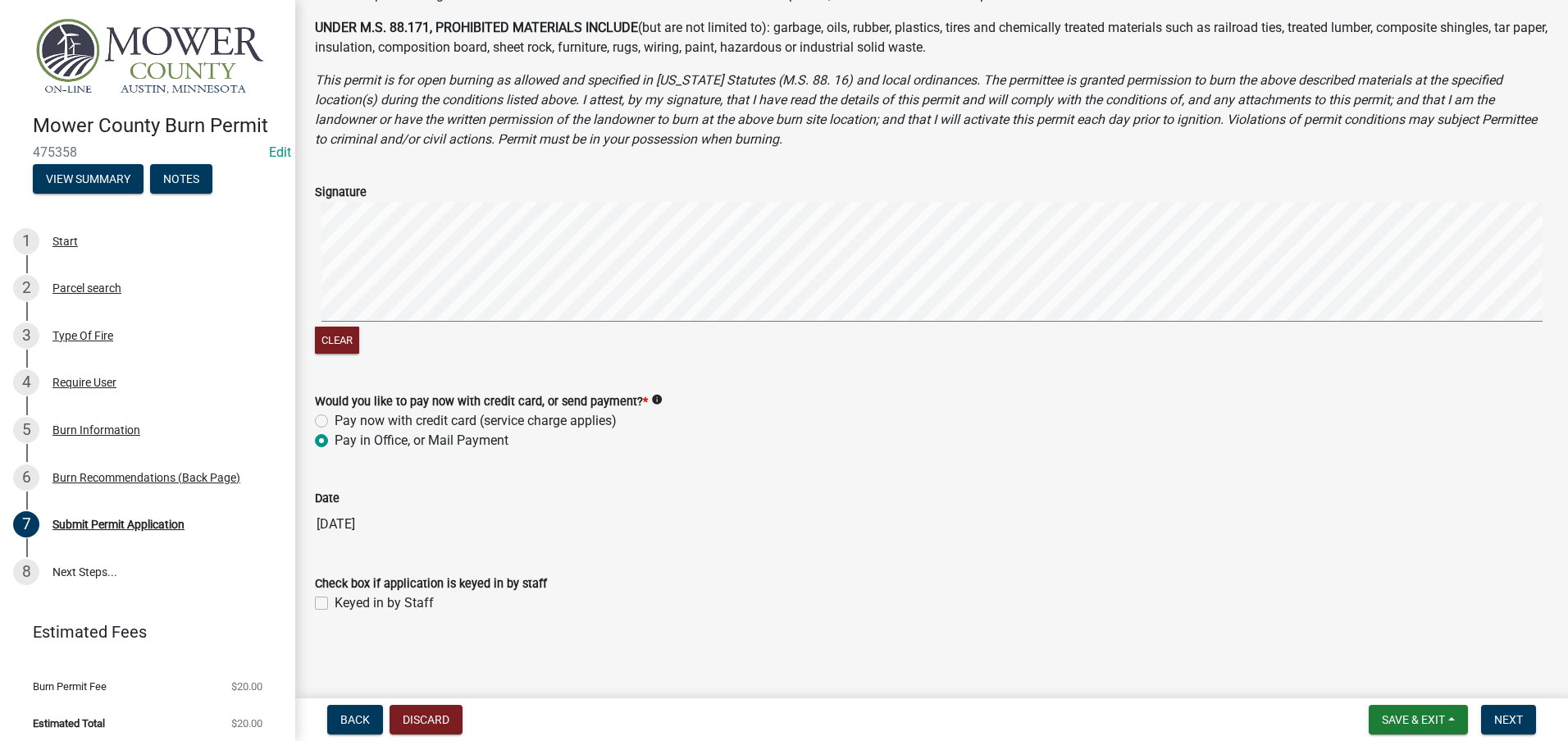
click at [330, 608] on div "Keyed in by Staff" at bounding box center [931, 603] width 1233 height 20
click at [335, 598] on label "Keyed in by Staff" at bounding box center [384, 603] width 99 height 20
click at [335, 598] on input "Keyed in by Staff" at bounding box center [339, 598] width 10 height 10
checkbox input "true"
click at [1506, 713] on span "Next" at bounding box center [1508, 719] width 29 height 13
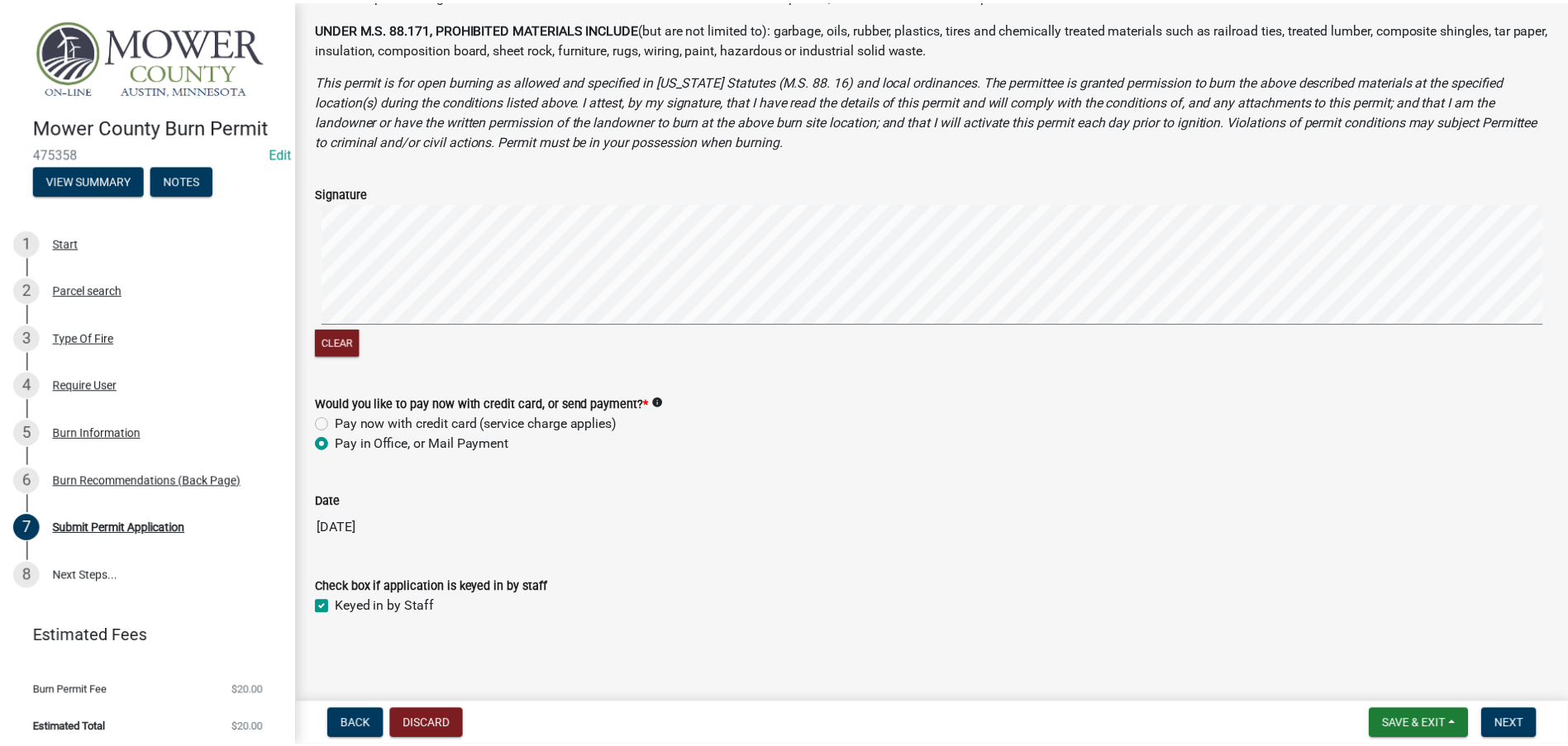
scroll to position [0, 0]
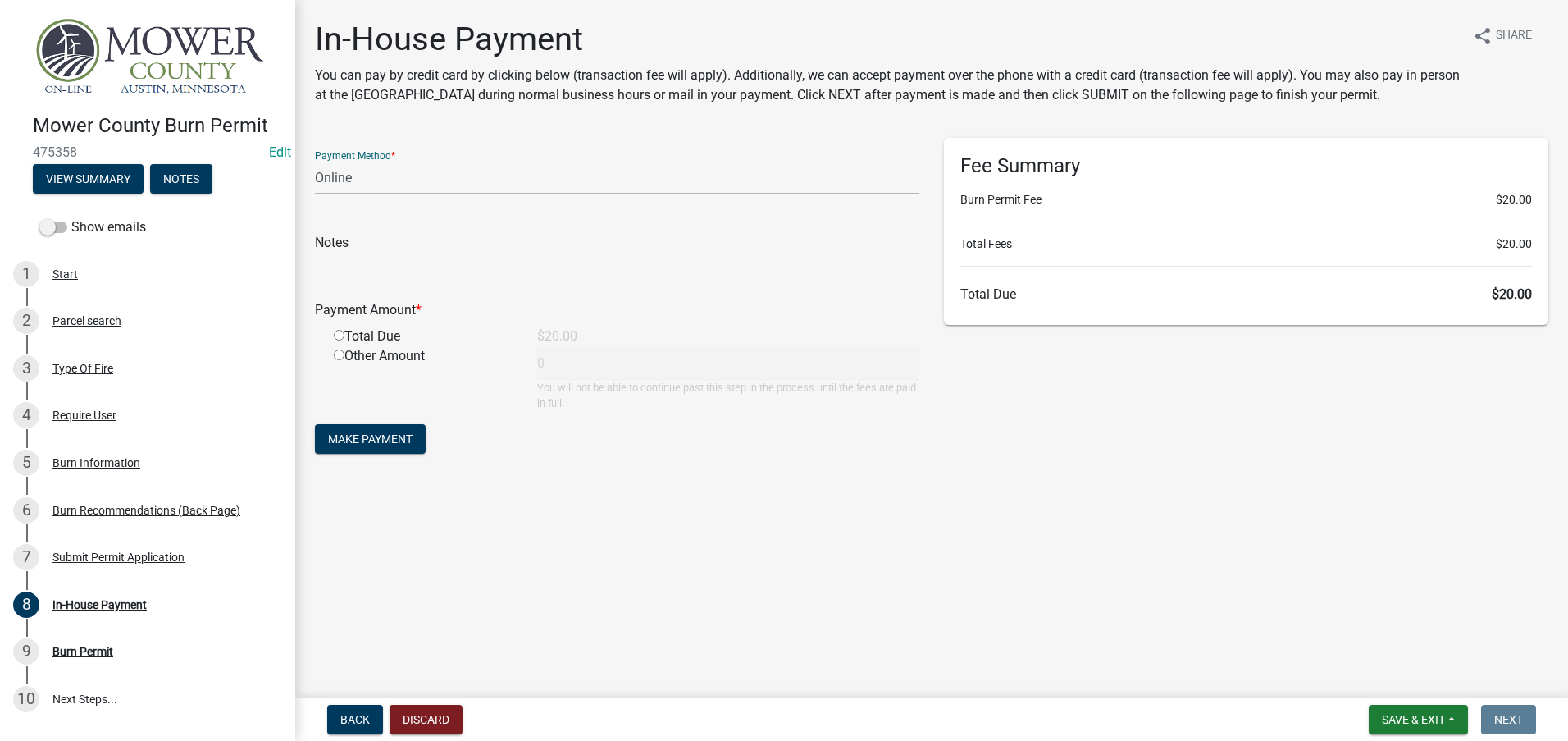
click at [357, 185] on select "Credit Card POS Check Cash Online" at bounding box center [617, 178] width 604 height 34
select select "2: 1"
click at [315, 161] on select "Credit Card POS Check Cash Online" at bounding box center [617, 178] width 604 height 34
click at [338, 334] on input "radio" at bounding box center [338, 335] width 10 height 10
radio input "true"
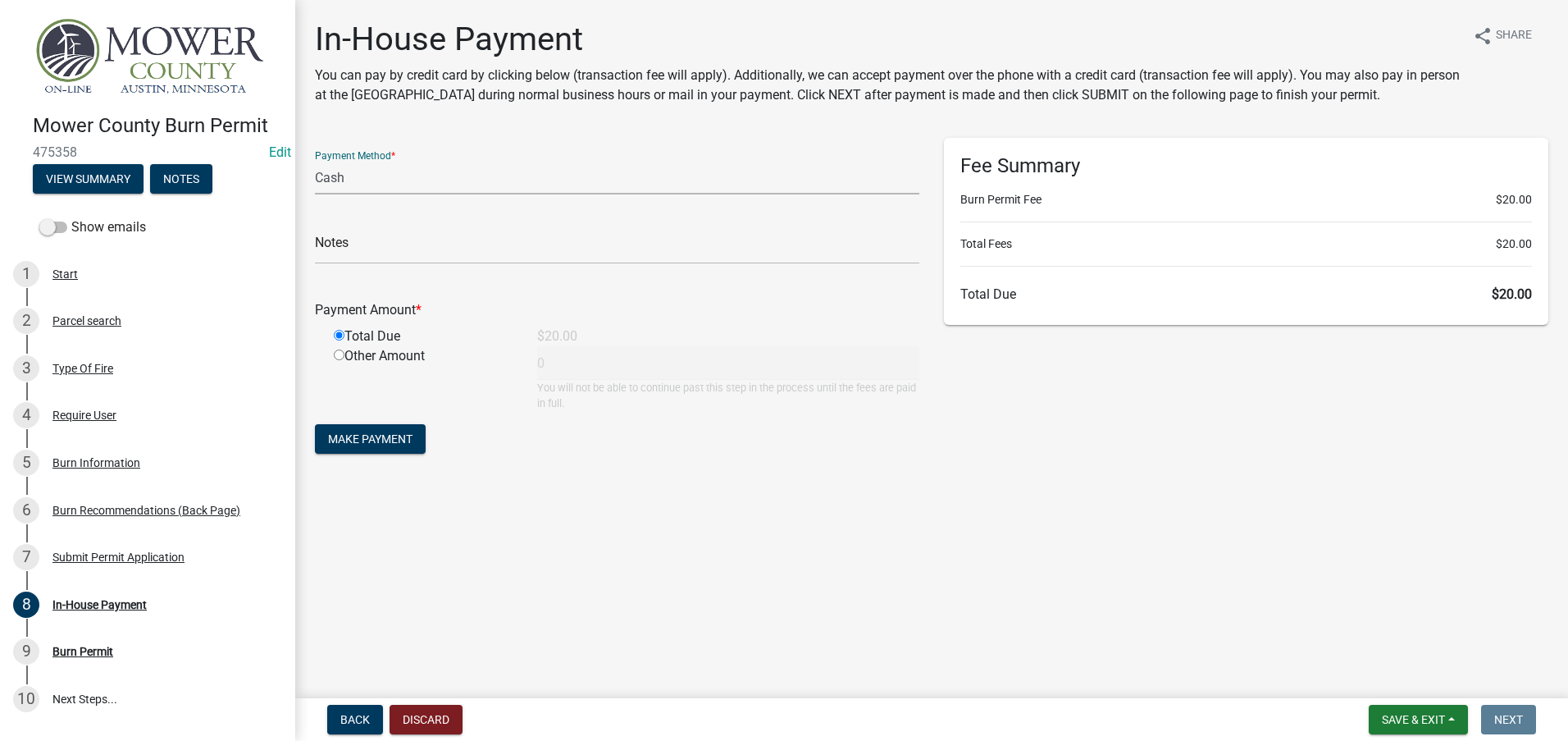
type input "20"
click at [358, 441] on span "Make Payment" at bounding box center [370, 439] width 84 height 13
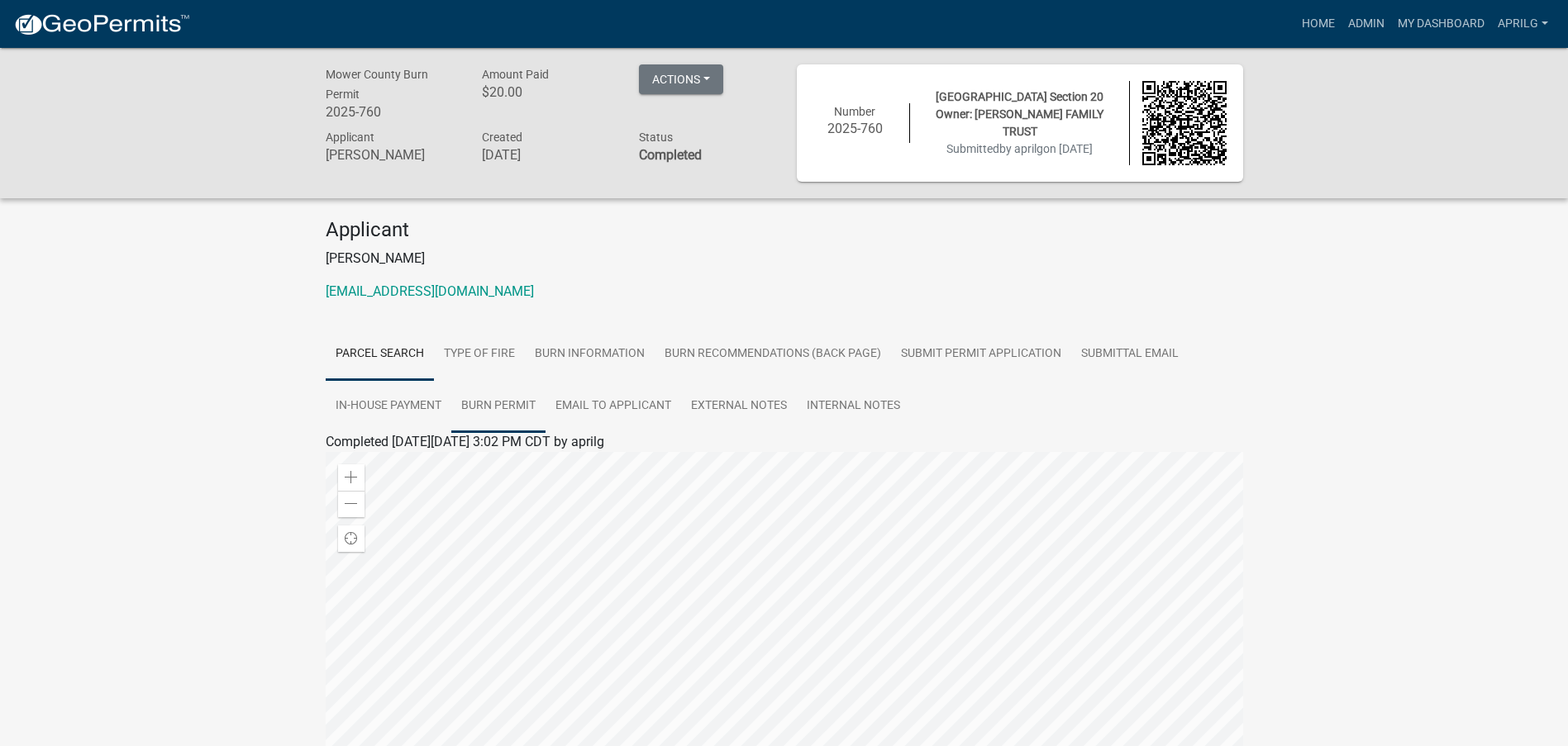
click at [504, 402] on link "Burn Permit" at bounding box center [498, 406] width 94 height 53
click at [351, 462] on link "Burn Permit" at bounding box center [360, 462] width 69 height 16
